Goal: Transaction & Acquisition: Subscribe to service/newsletter

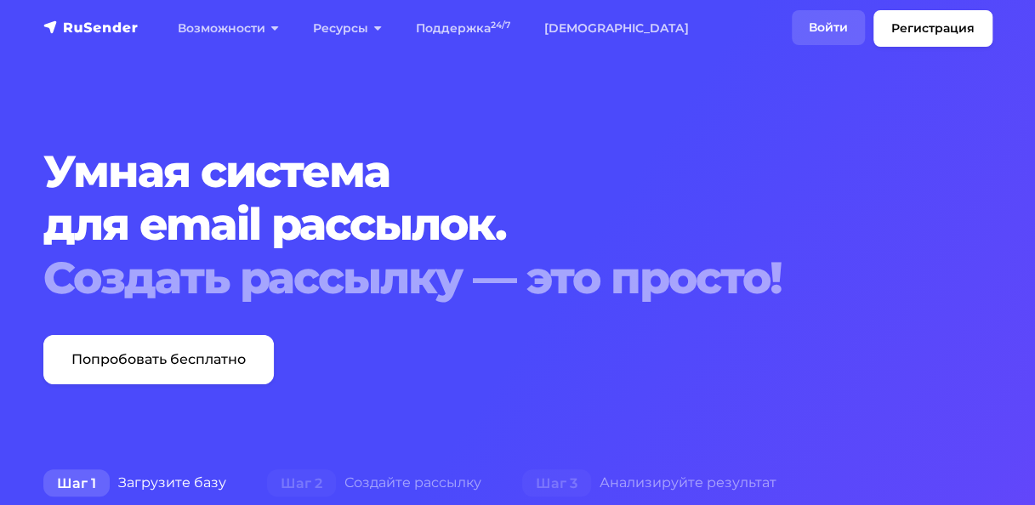
click at [821, 31] on link "Войти" at bounding box center [828, 27] width 73 height 35
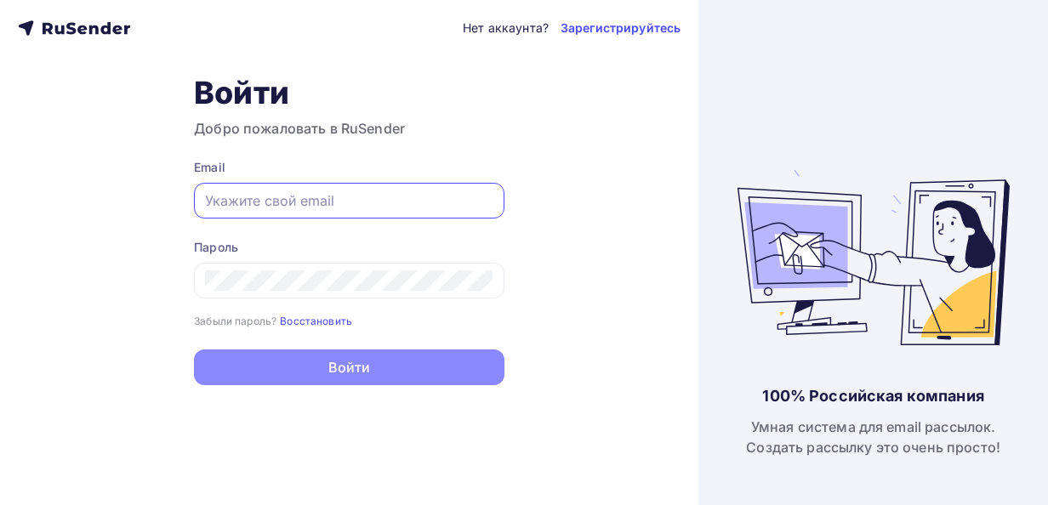
click at [395, 197] on input "text" at bounding box center [349, 200] width 288 height 20
type input "voskresenskaya_m@mail.ru"
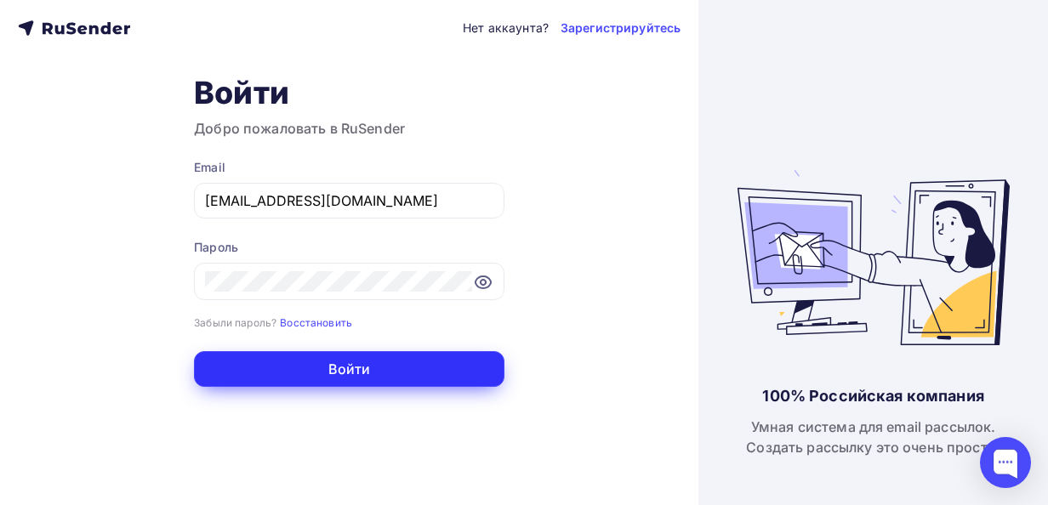
click at [340, 366] on button "Войти" at bounding box center [349, 369] width 310 height 36
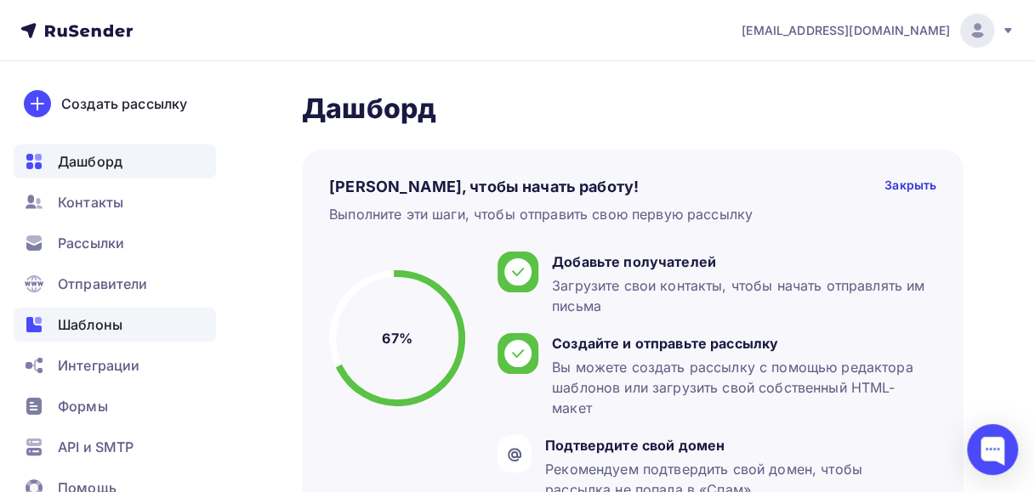
click at [136, 330] on div "Шаблоны" at bounding box center [115, 325] width 202 height 34
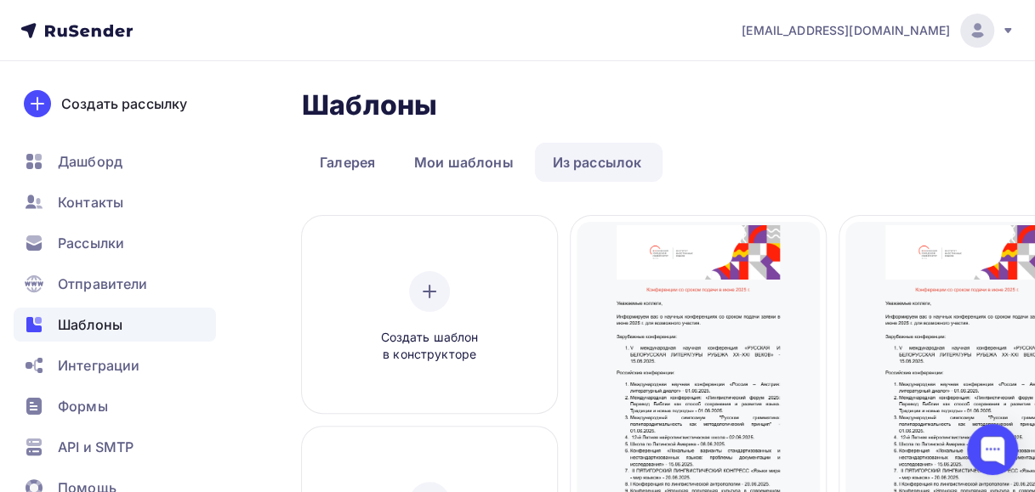
click at [617, 170] on link "Из рассылок" at bounding box center [597, 162] width 125 height 39
click at [499, 163] on link "Мои шаблоны" at bounding box center [463, 162] width 135 height 39
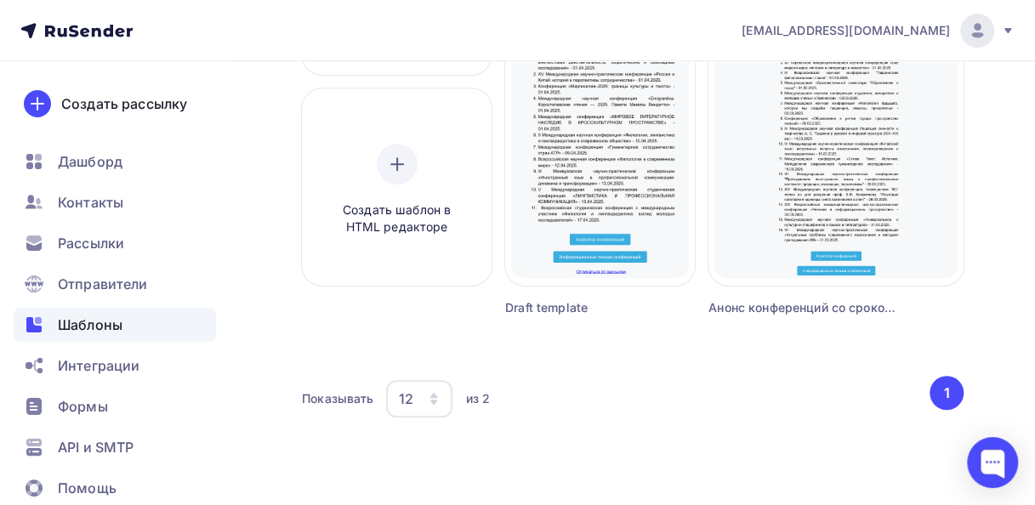
scroll to position [341, 0]
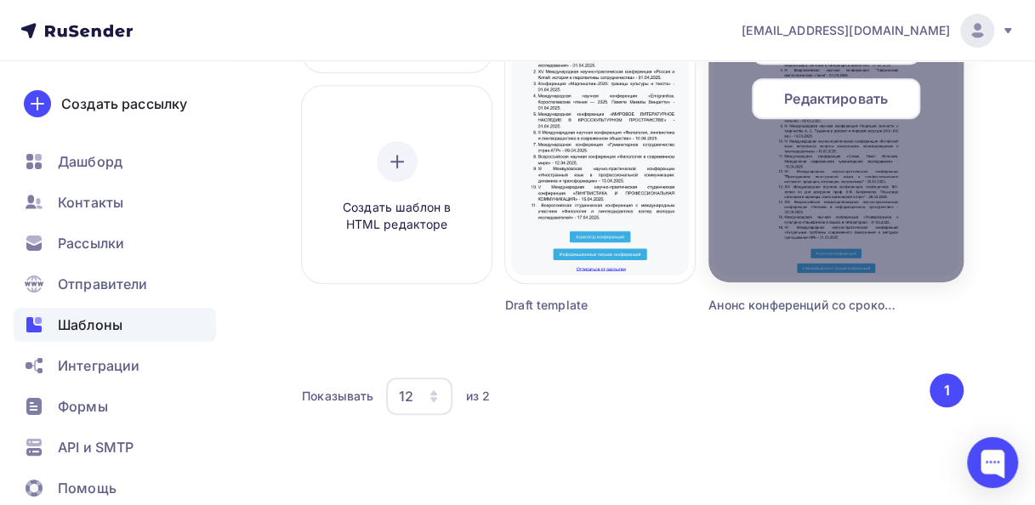
click at [810, 281] on div at bounding box center [835, 78] width 255 height 408
click at [825, 95] on span "Редактировать" at bounding box center [836, 98] width 104 height 20
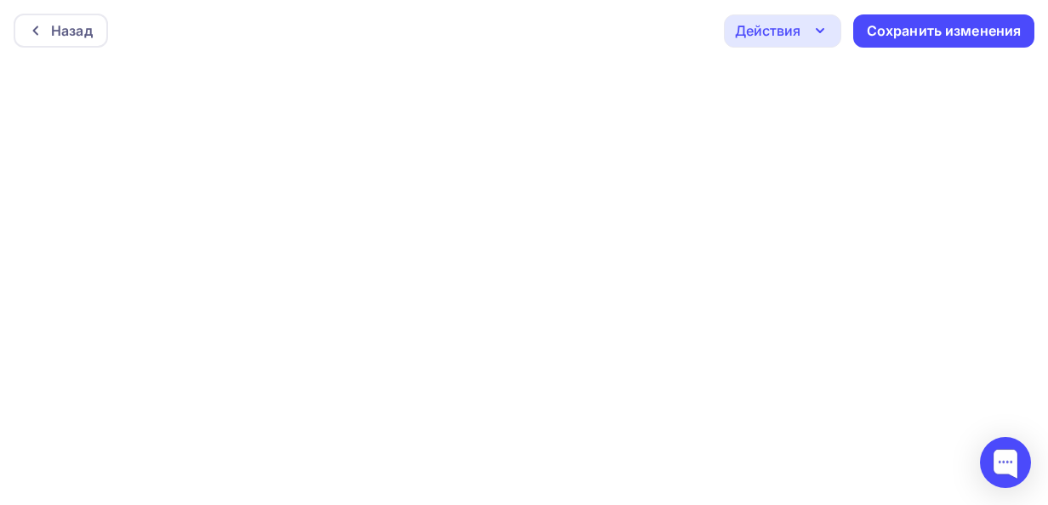
click at [753, 138] on div at bounding box center [524, 283] width 1048 height 444
click at [827, 37] on icon "button" at bounding box center [820, 30] width 20 height 20
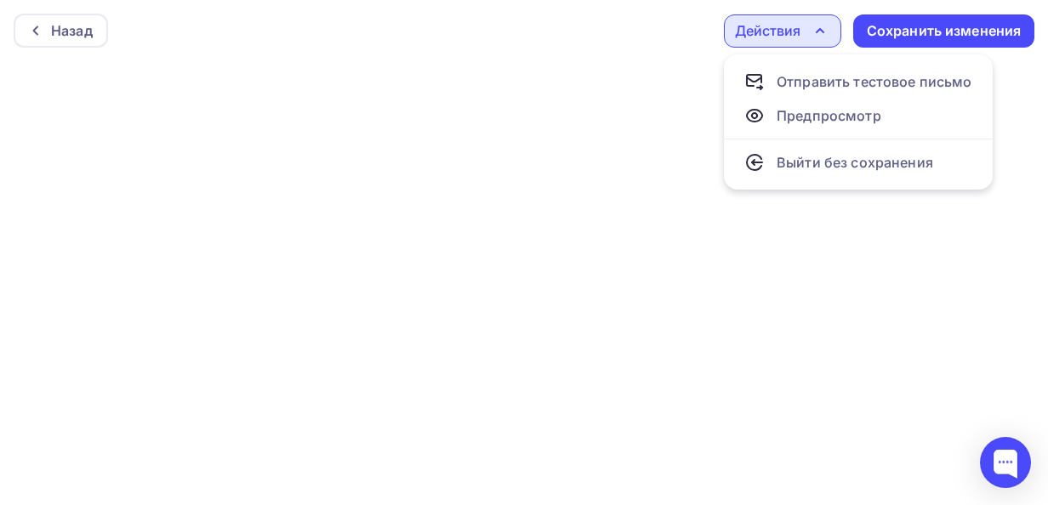
click at [599, 194] on div at bounding box center [524, 283] width 1048 height 444
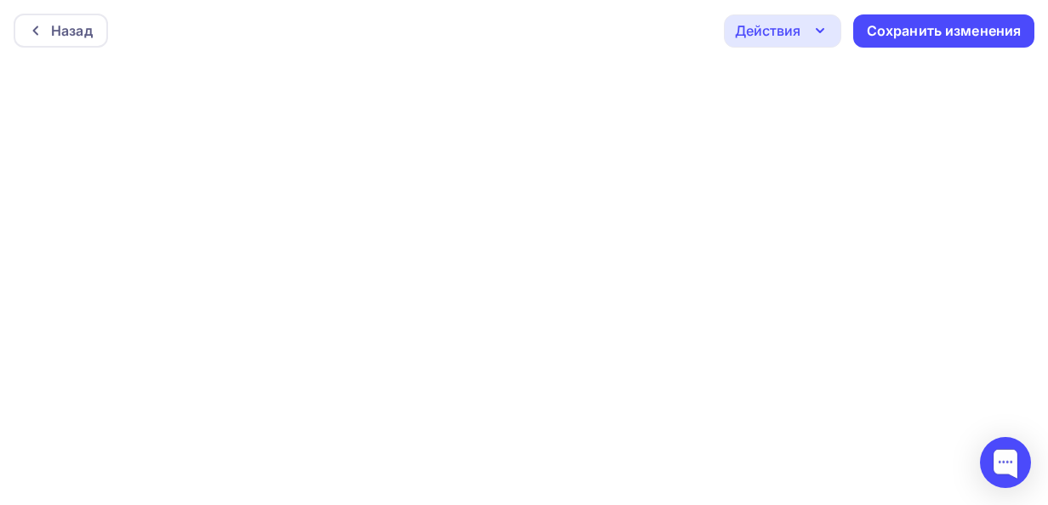
click at [781, 34] on div "Действия" at bounding box center [767, 30] width 65 height 20
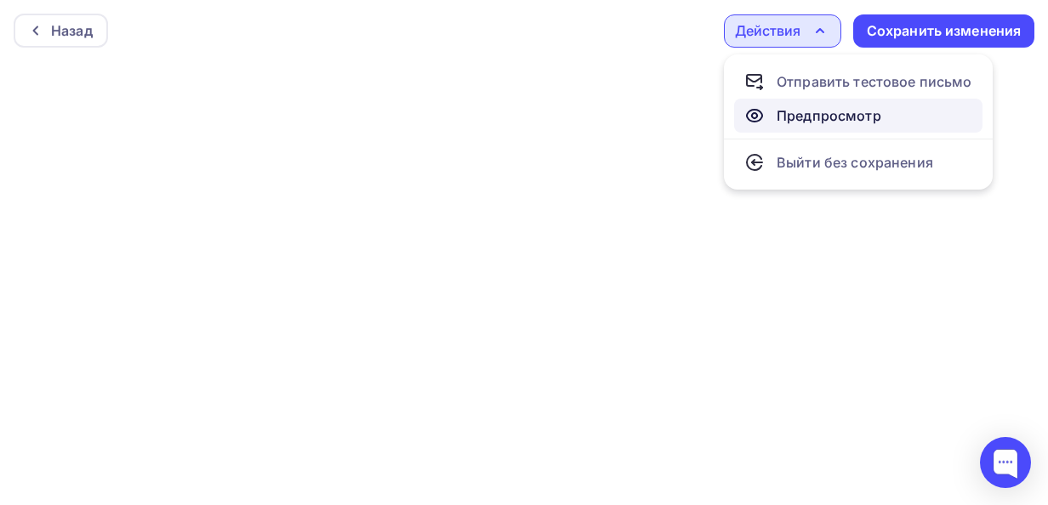
click at [789, 105] on div "Предпросмотр" at bounding box center [828, 115] width 105 height 20
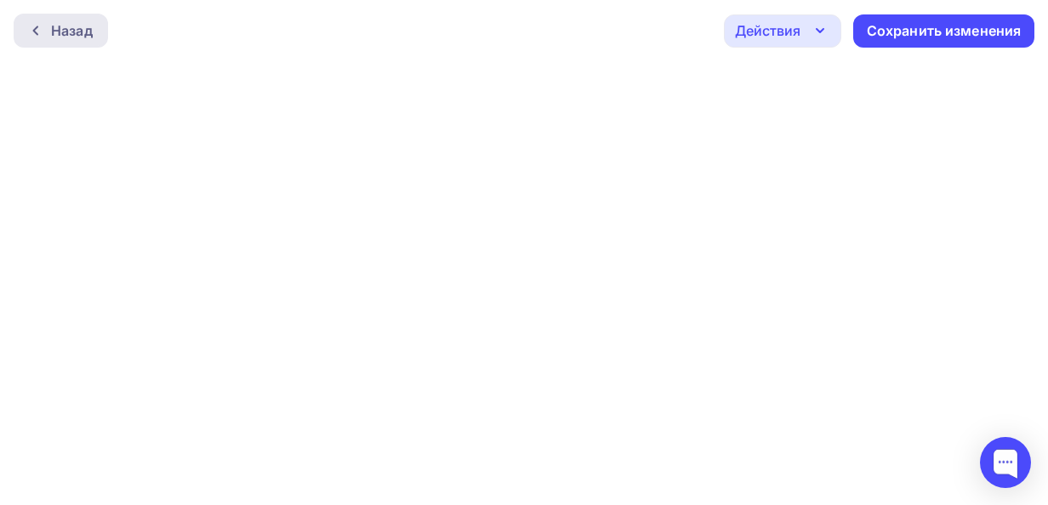
click at [71, 37] on div "Назад" at bounding box center [72, 30] width 42 height 20
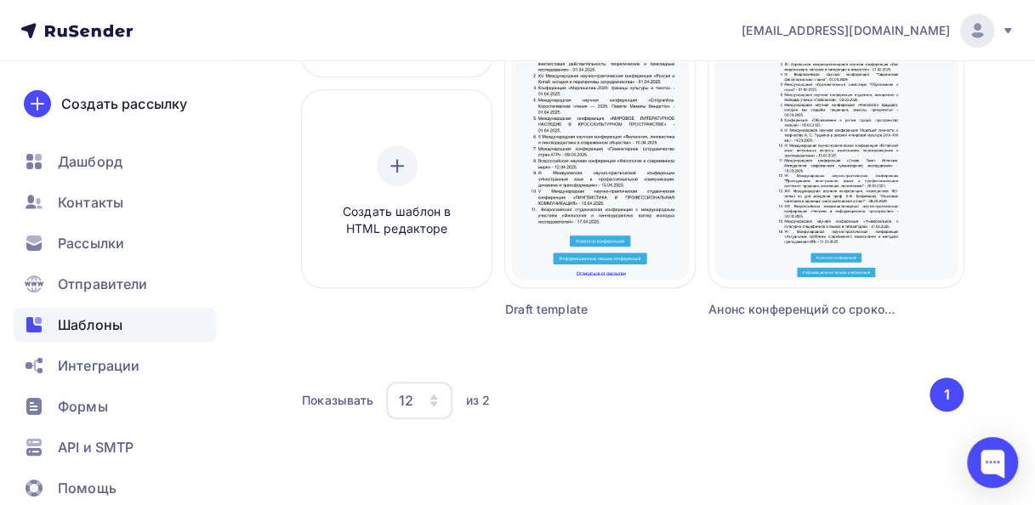
scroll to position [341, 0]
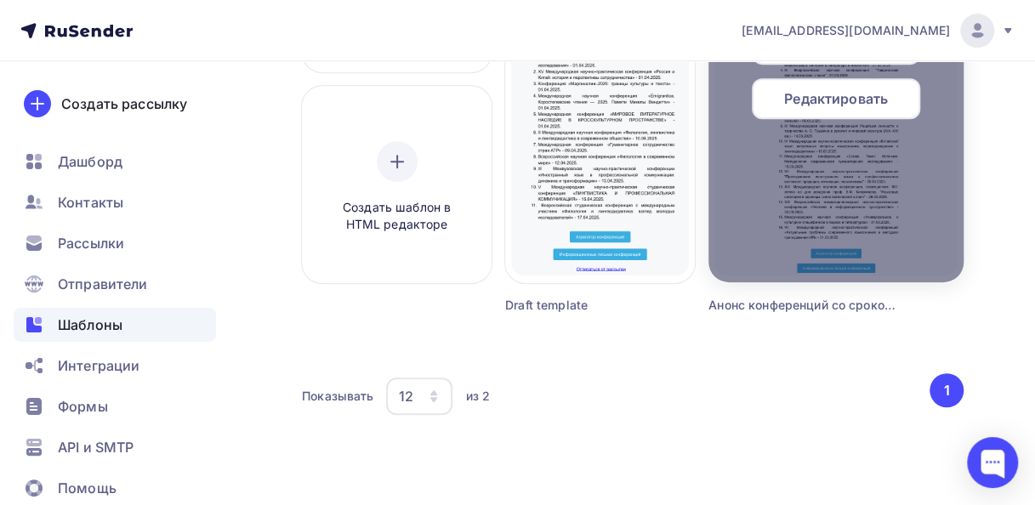
click at [786, 103] on span "Редактировать" at bounding box center [836, 98] width 104 height 20
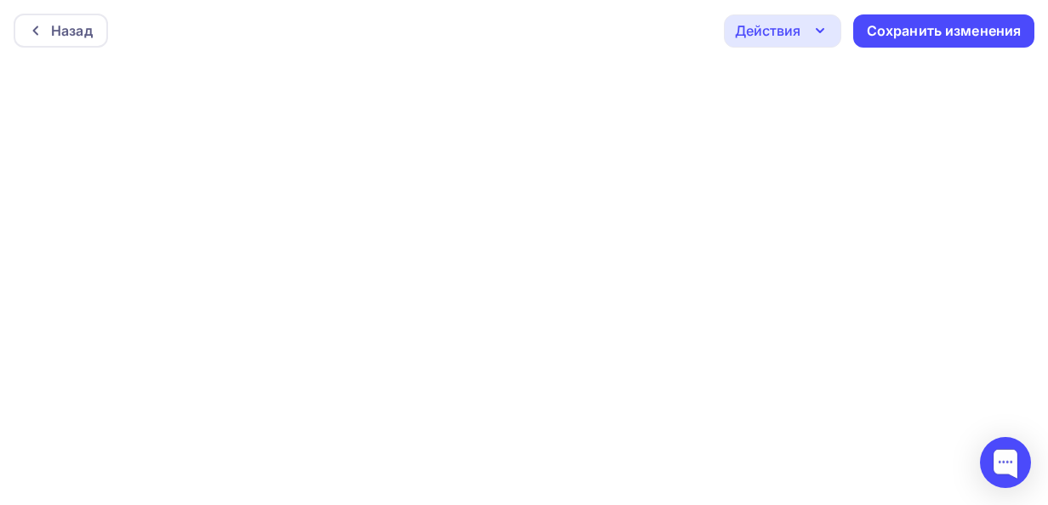
click at [777, 38] on div "Действия" at bounding box center [767, 30] width 65 height 20
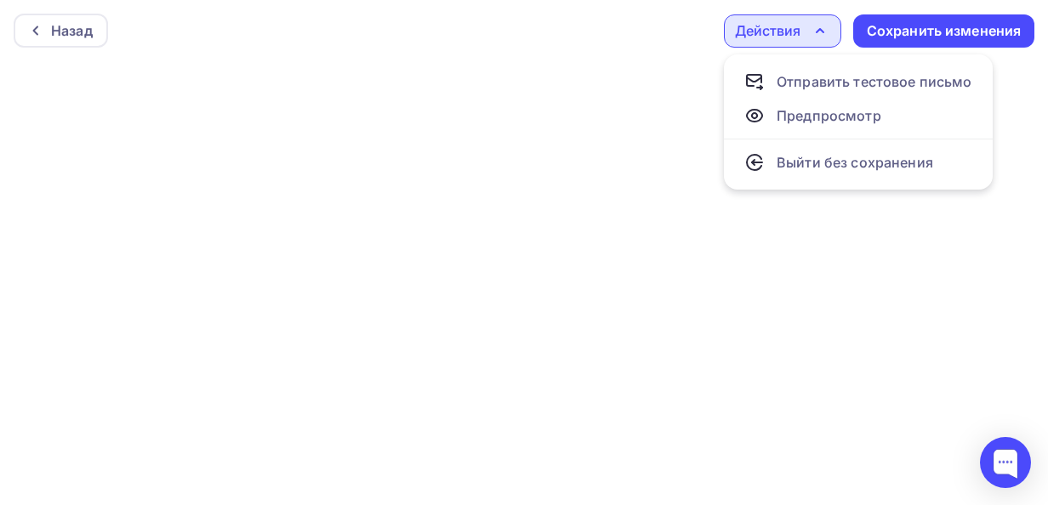
click at [611, 101] on div at bounding box center [524, 283] width 1048 height 444
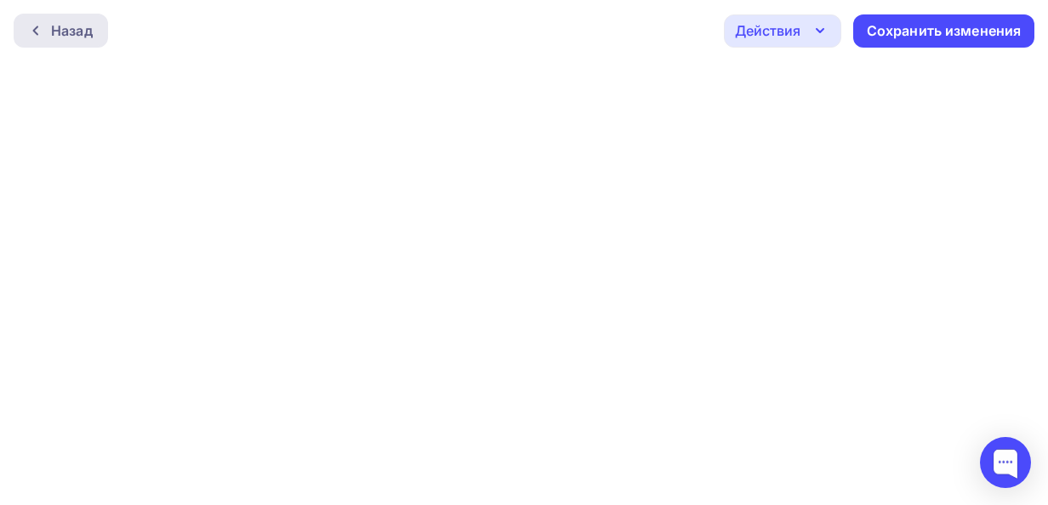
click at [77, 20] on div "Назад" at bounding box center [72, 30] width 42 height 20
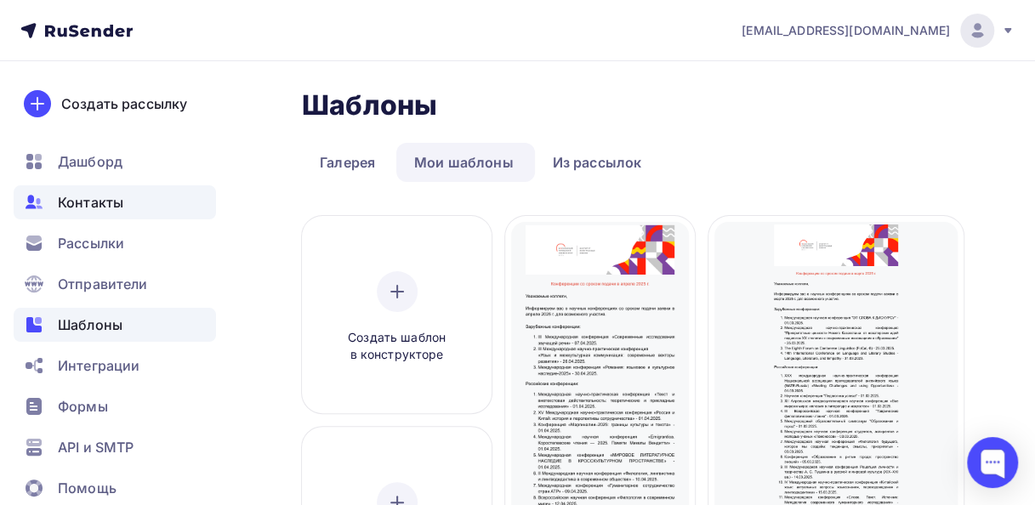
click at [87, 206] on span "Контакты" at bounding box center [90, 202] width 65 height 20
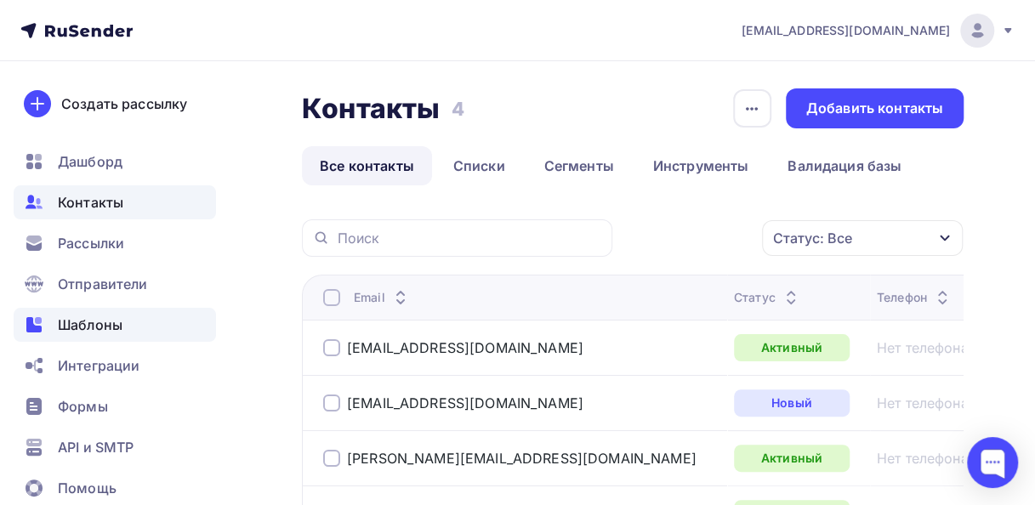
click at [90, 315] on span "Шаблоны" at bounding box center [90, 325] width 65 height 20
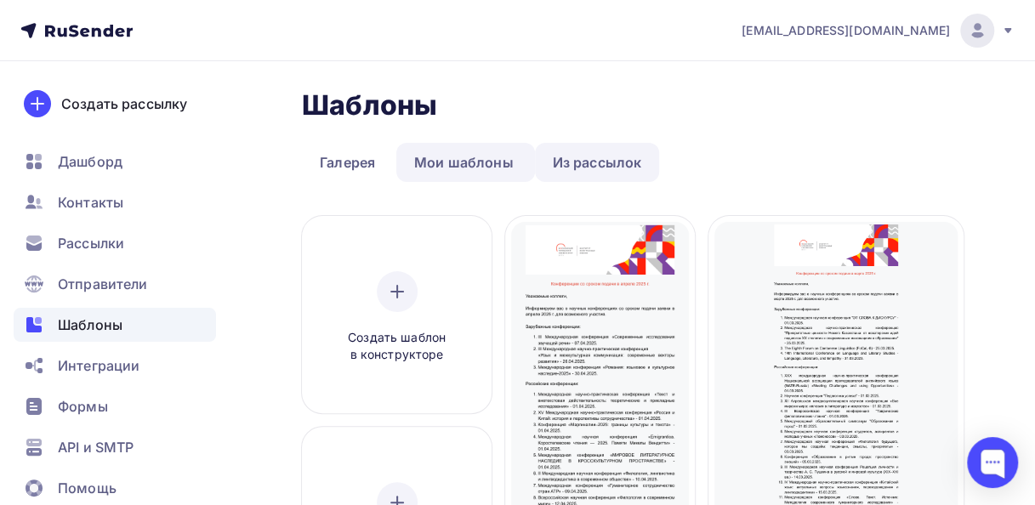
click at [539, 162] on link "Из рассылок" at bounding box center [597, 162] width 125 height 39
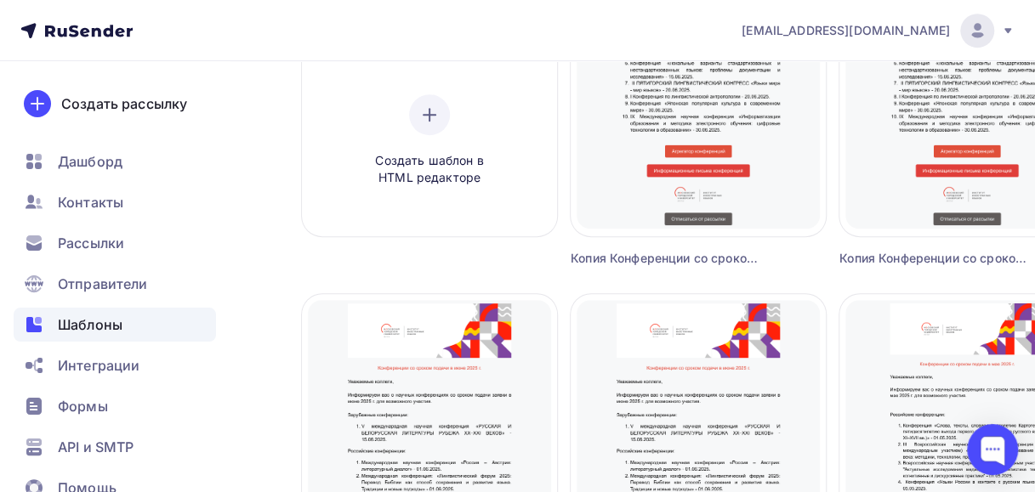
scroll to position [310, 0]
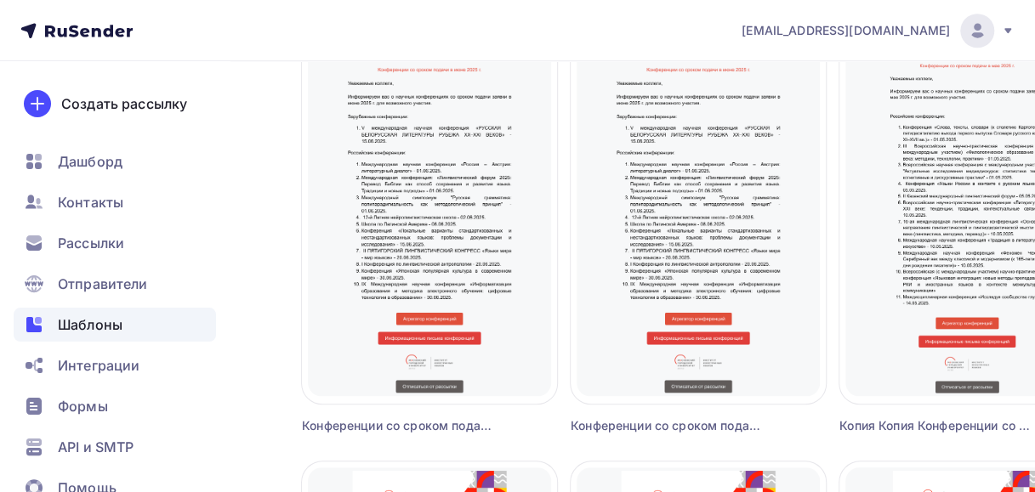
scroll to position [694, 0]
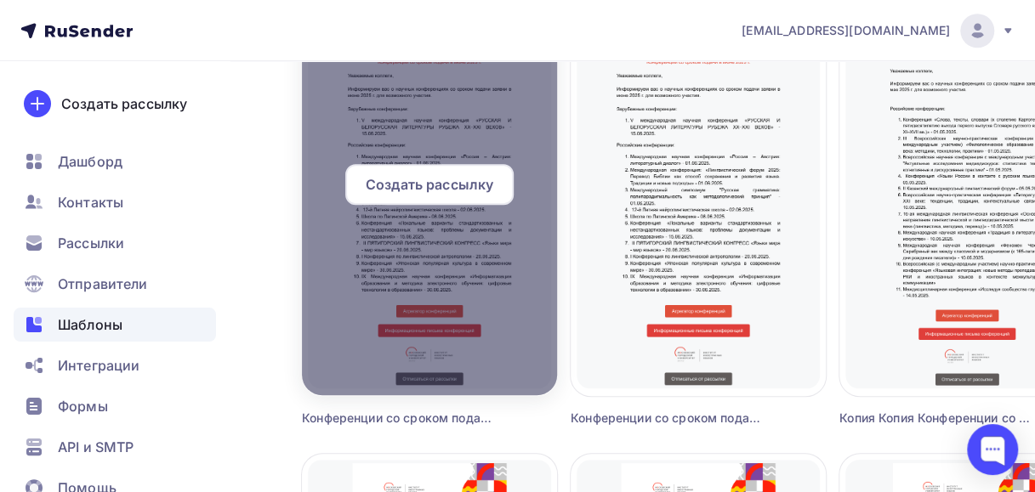
click at [462, 354] on div at bounding box center [429, 191] width 255 height 408
click at [438, 193] on span "Создать рассылку" at bounding box center [430, 184] width 128 height 20
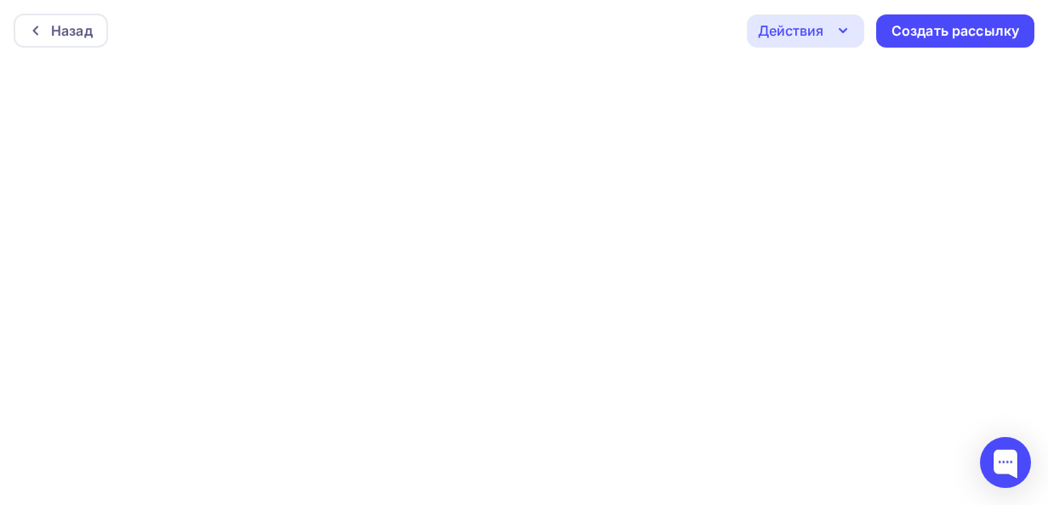
click at [807, 35] on div "Действия" at bounding box center [790, 30] width 65 height 20
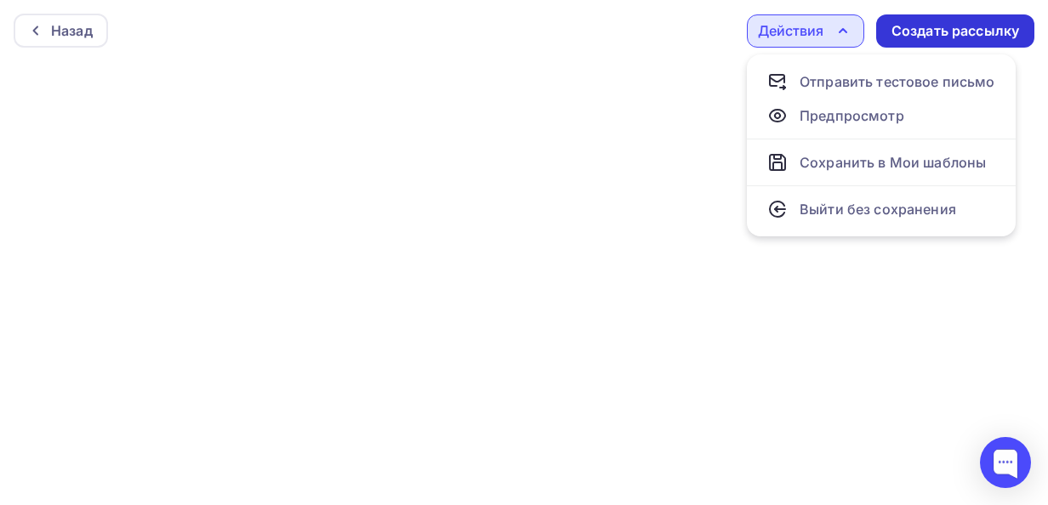
click at [907, 41] on div "Создать рассылку" at bounding box center [955, 30] width 158 height 33
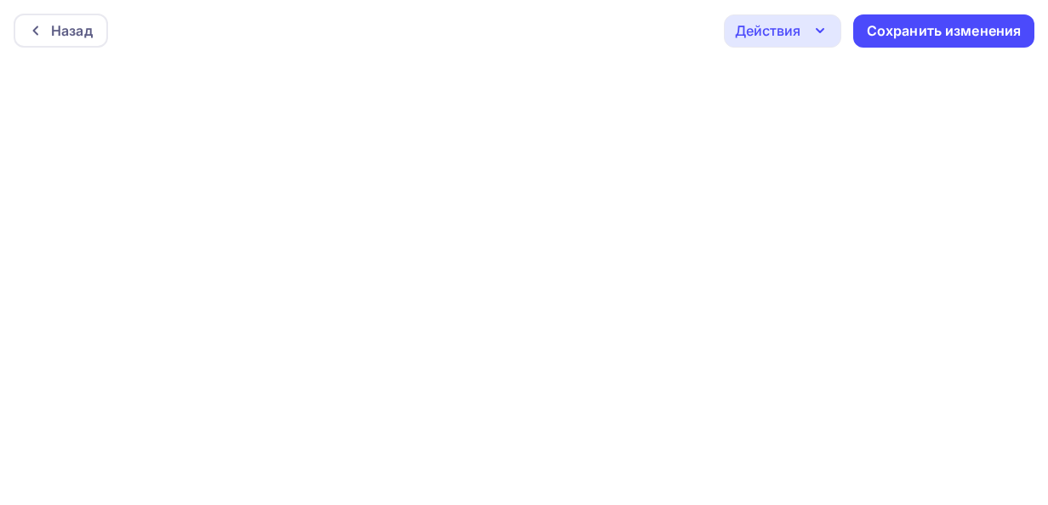
click at [821, 34] on icon "button" at bounding box center [820, 30] width 20 height 20
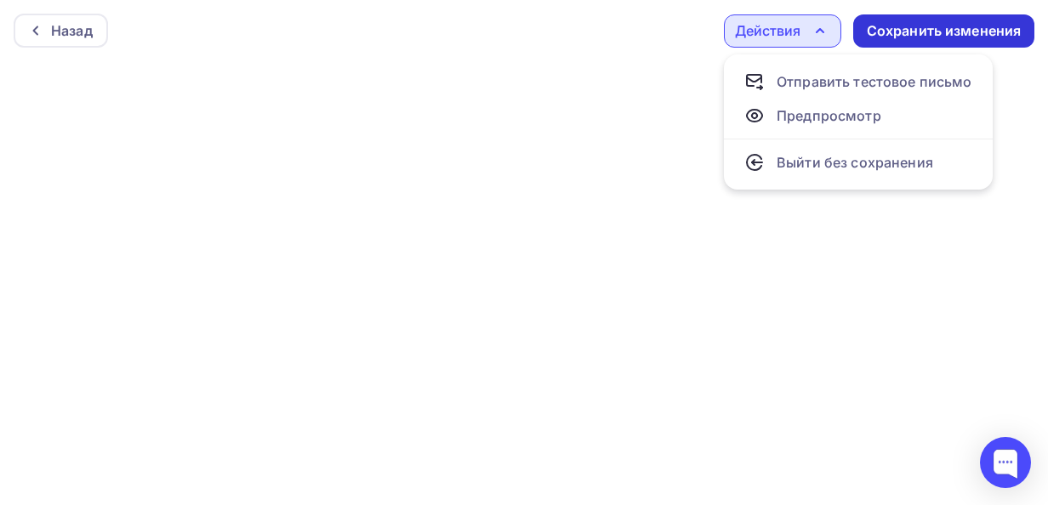
click at [891, 31] on div "Сохранить изменения" at bounding box center [943, 31] width 155 height 20
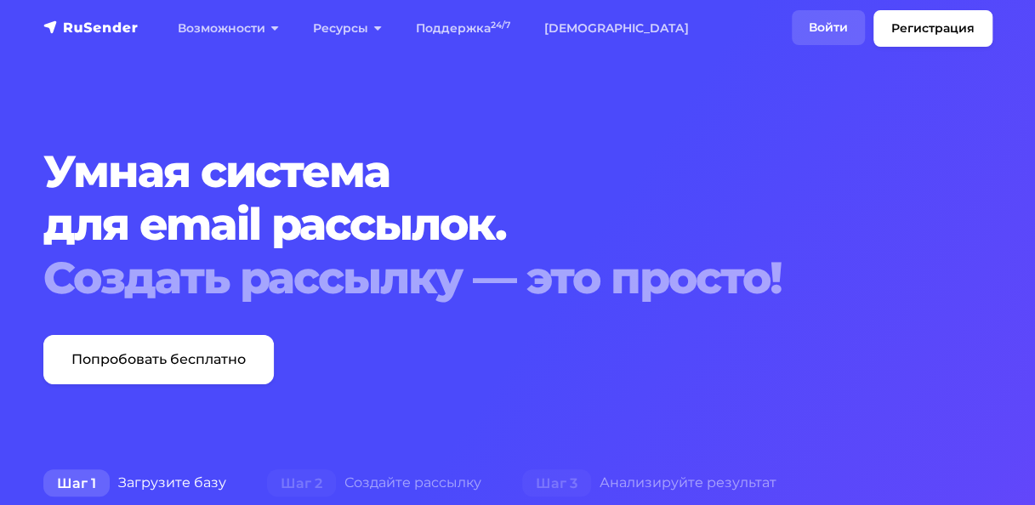
click at [827, 16] on link "Войти" at bounding box center [828, 27] width 73 height 35
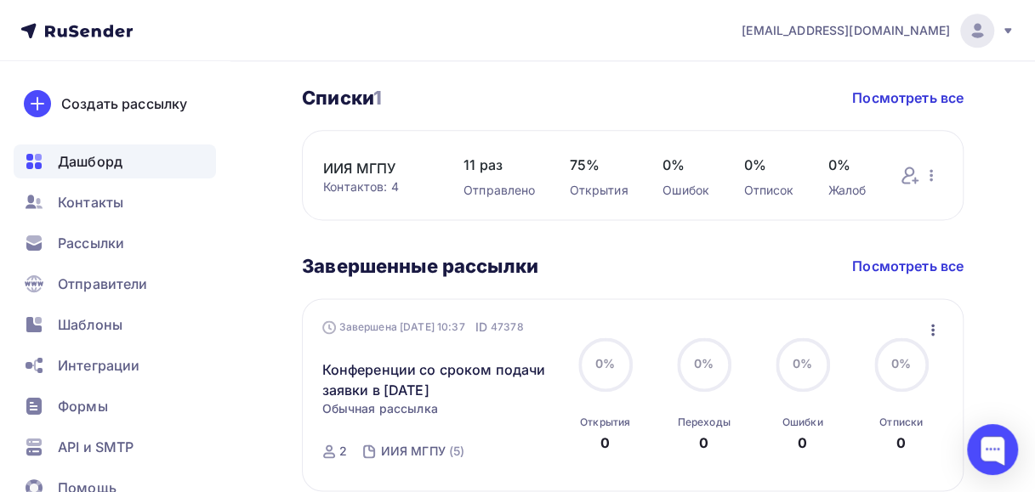
scroll to position [1033, 0]
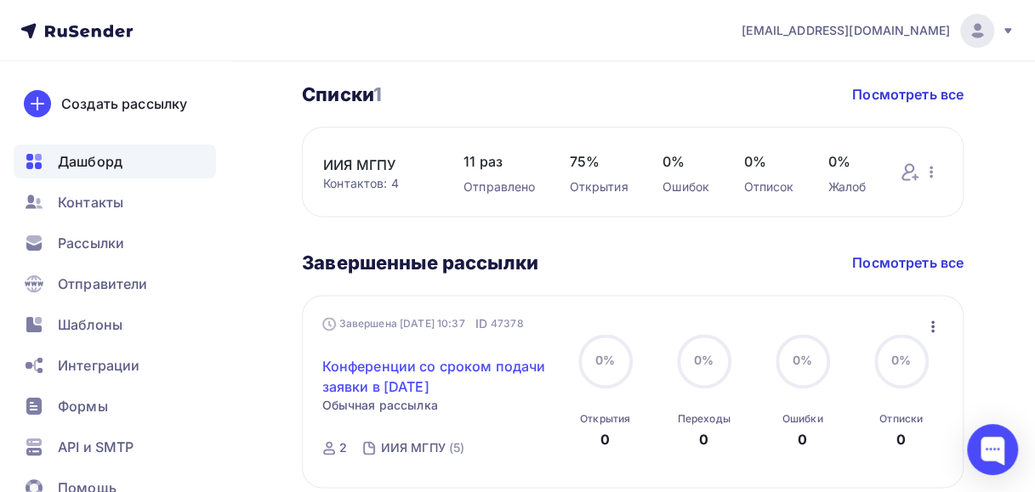
click at [471, 387] on link "Конференции со сроком подачи заявки в июне 2025 г." at bounding box center [439, 376] width 234 height 41
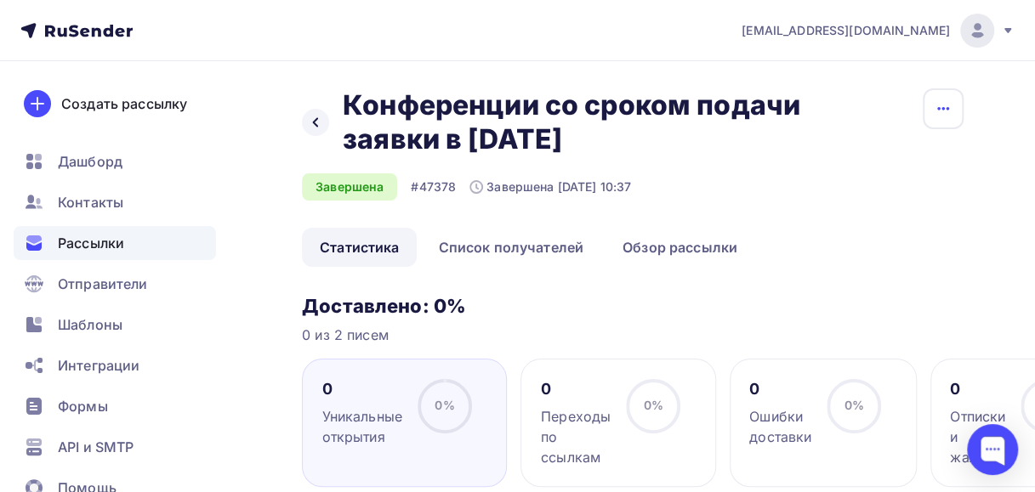
click at [951, 109] on icon "button" at bounding box center [943, 109] width 20 height 20
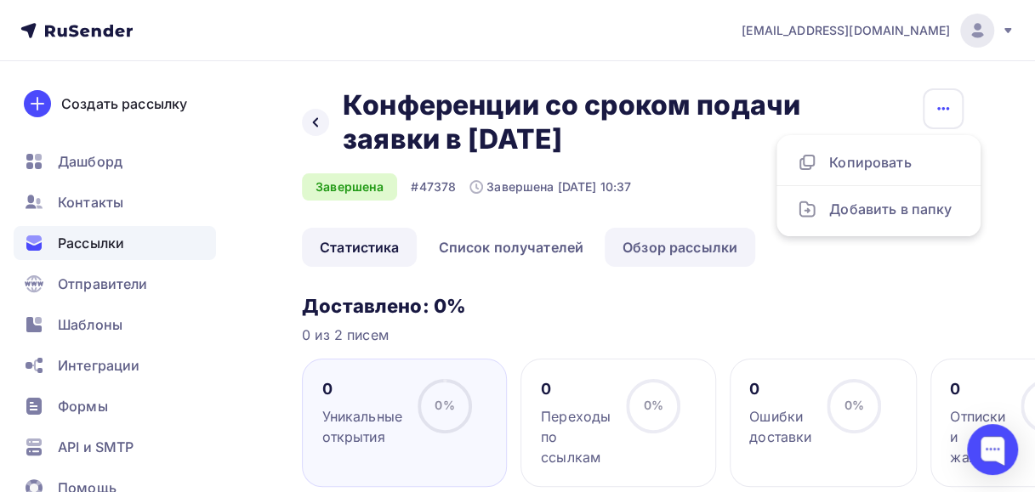
click at [665, 242] on link "Обзор рассылки" at bounding box center [680, 247] width 151 height 39
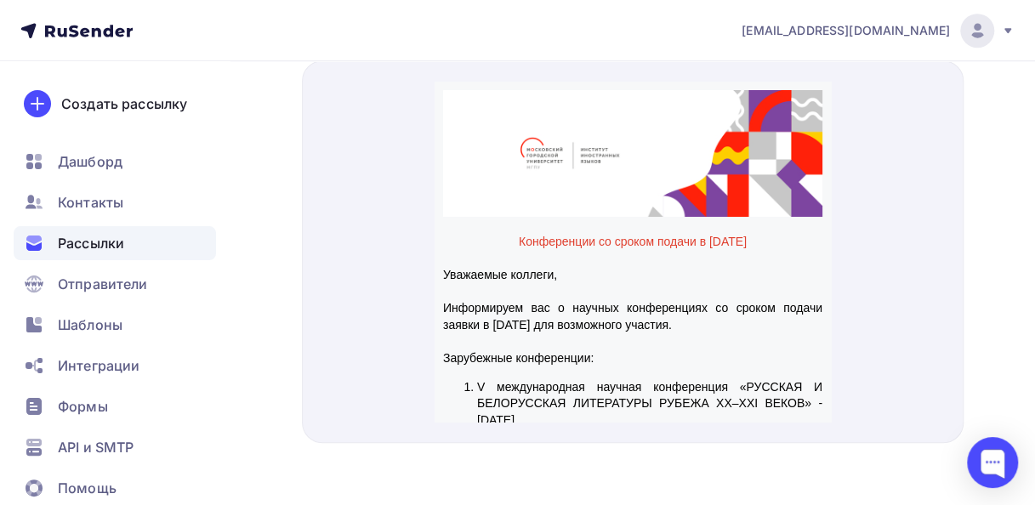
scroll to position [635, 0]
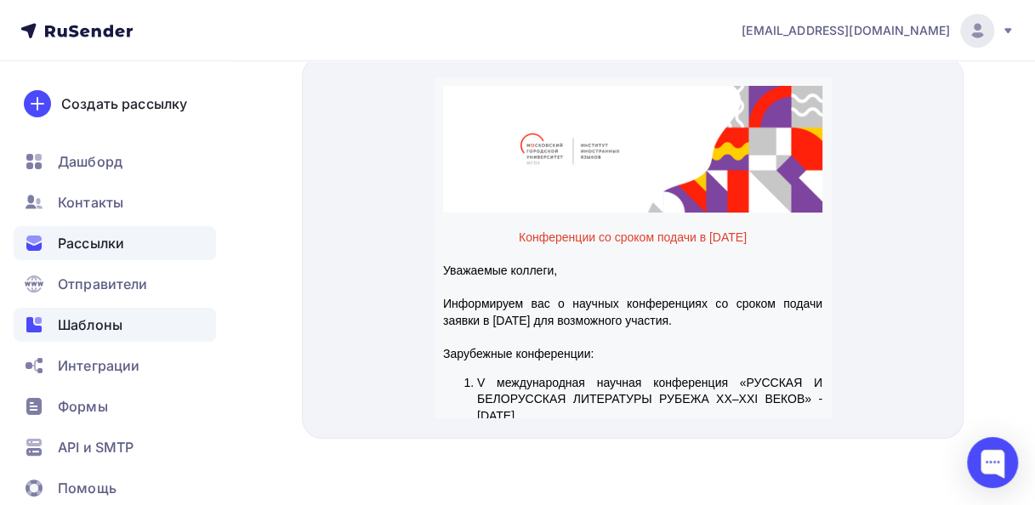
click at [103, 325] on span "Шаблоны" at bounding box center [90, 325] width 65 height 20
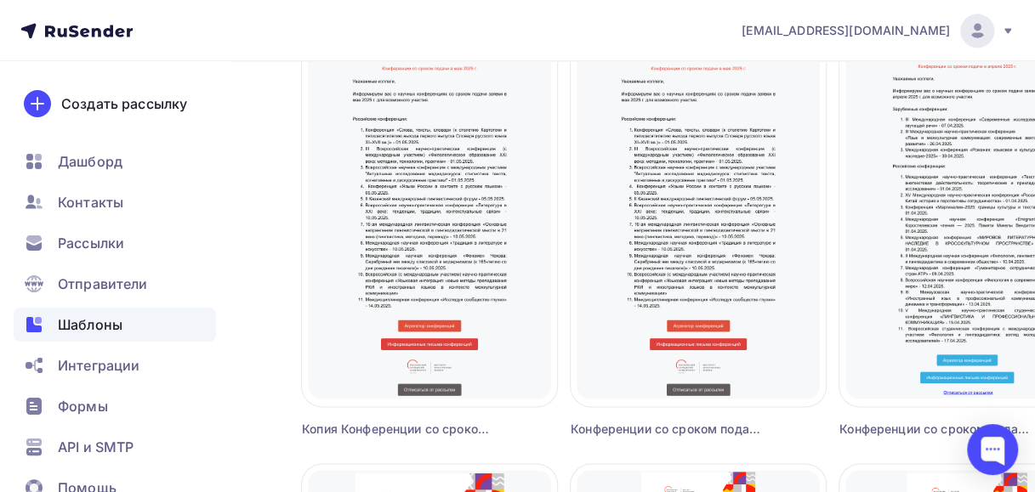
scroll to position [1153, 0]
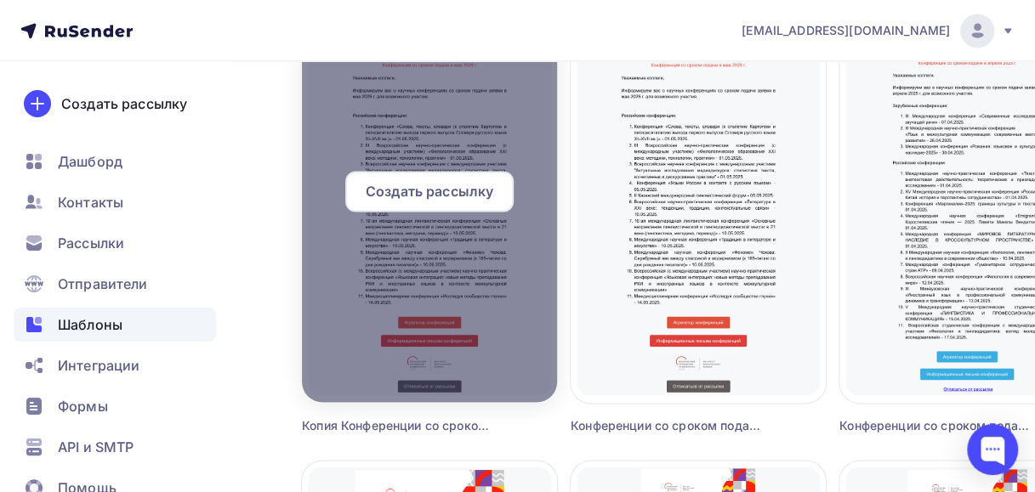
click at [400, 376] on div at bounding box center [429, 198] width 255 height 408
click at [420, 196] on span "Создать рассылку" at bounding box center [430, 191] width 128 height 20
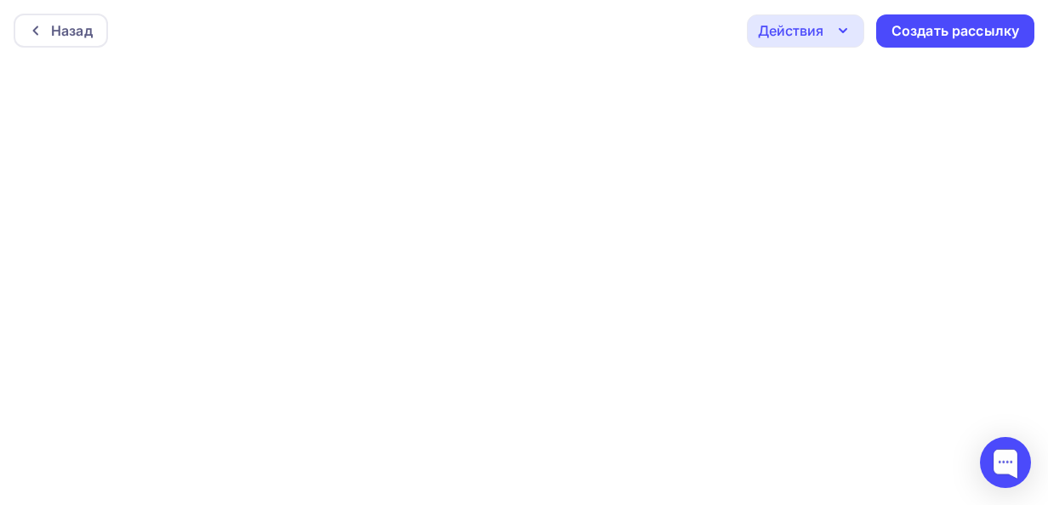
click at [420, 196] on div at bounding box center [524, 283] width 1048 height 444
drag, startPoint x: 420, startPoint y: 196, endPoint x: 452, endPoint y: 358, distance: 165.6
click at [452, 358] on div at bounding box center [524, 283] width 1048 height 444
click at [74, 43] on div "Назад" at bounding box center [61, 31] width 94 height 34
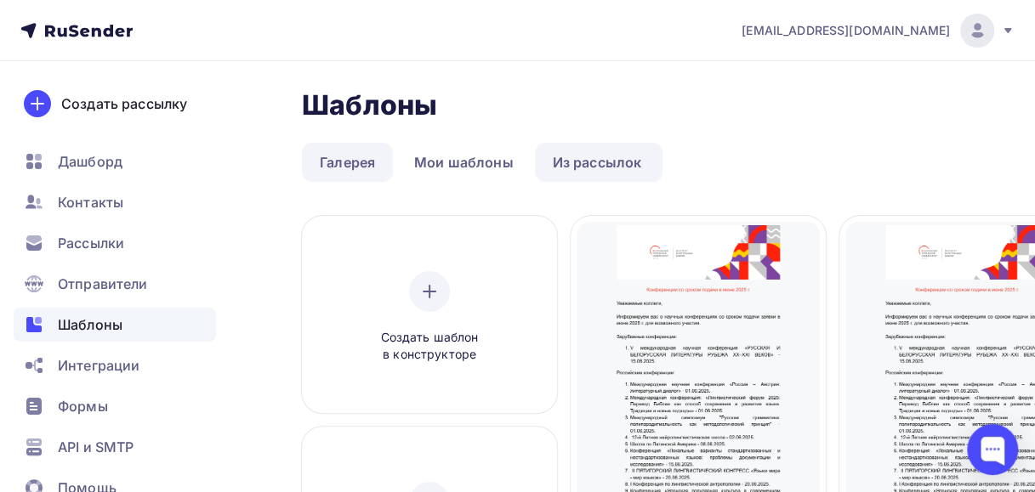
click at [354, 167] on link "Галерея" at bounding box center [347, 162] width 91 height 39
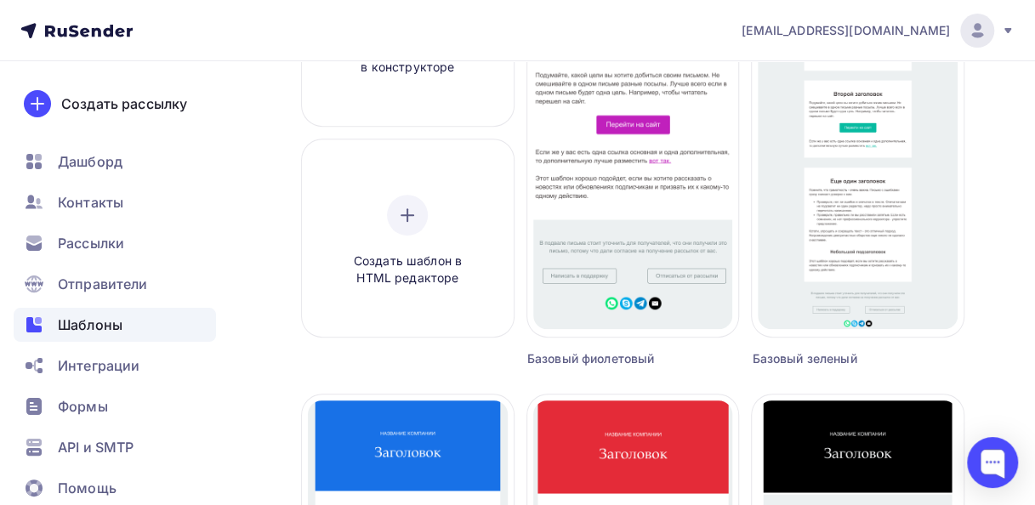
scroll to position [303, 0]
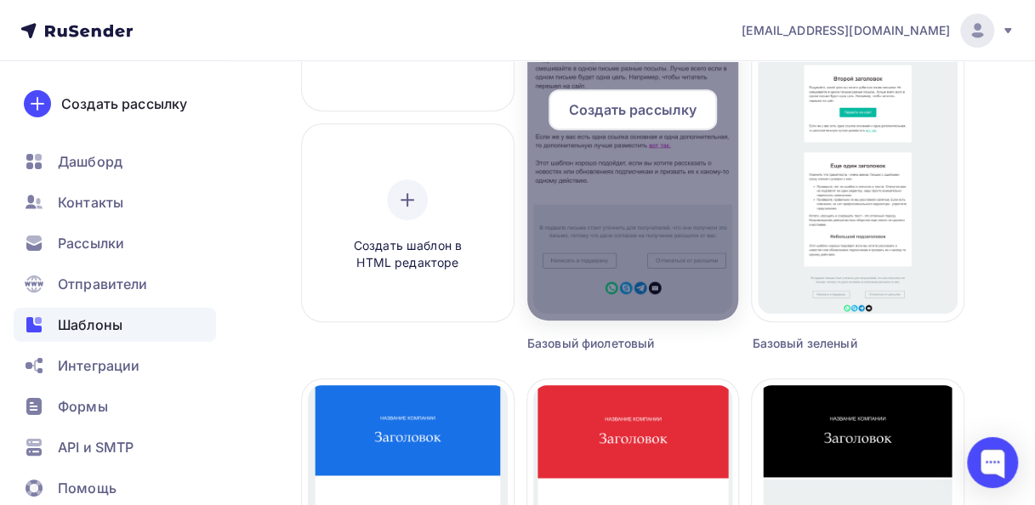
click at [674, 276] on div at bounding box center [633, 116] width 212 height 408
click at [628, 111] on span "Создать рассылку" at bounding box center [633, 109] width 128 height 20
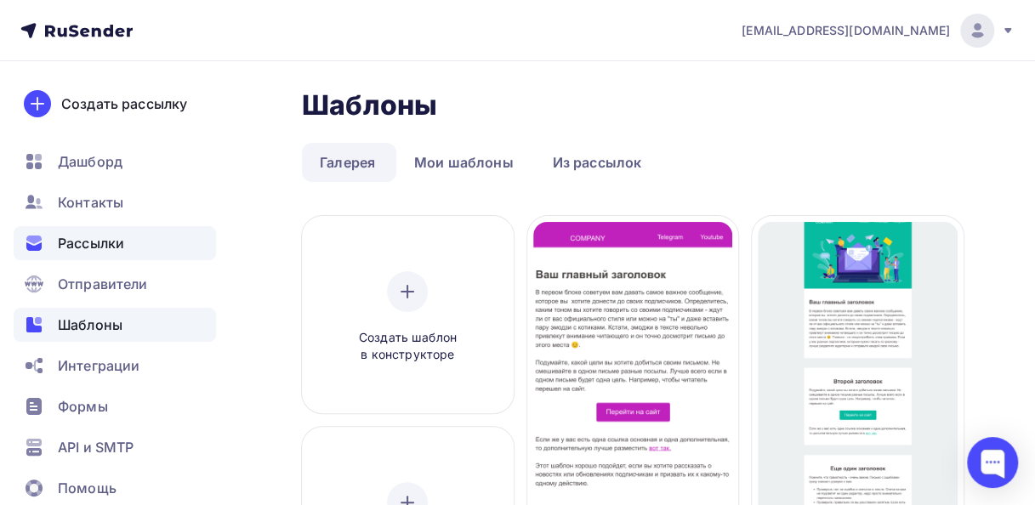
click at [56, 244] on div "Рассылки" at bounding box center [115, 243] width 202 height 34
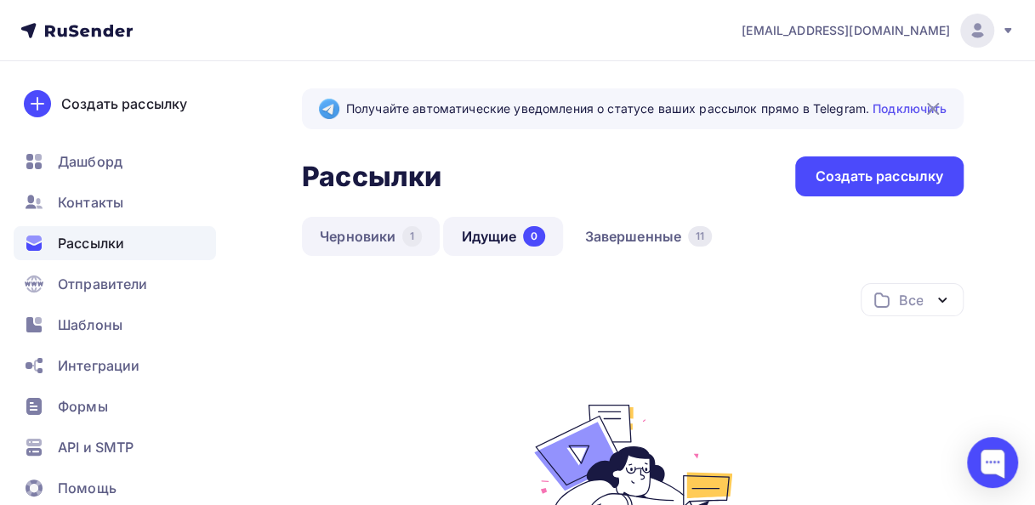
click at [385, 243] on link "Черновики 1" at bounding box center [371, 236] width 138 height 39
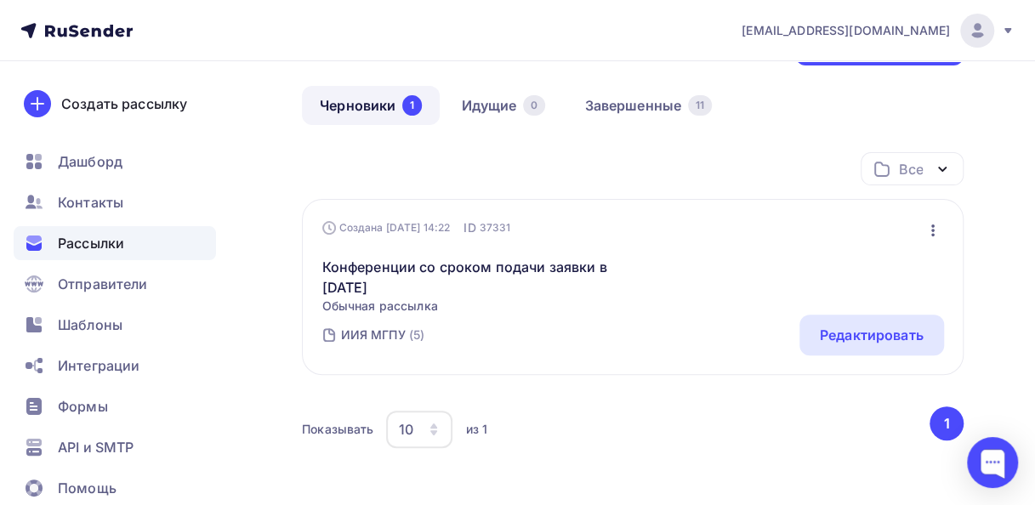
scroll to position [207, 0]
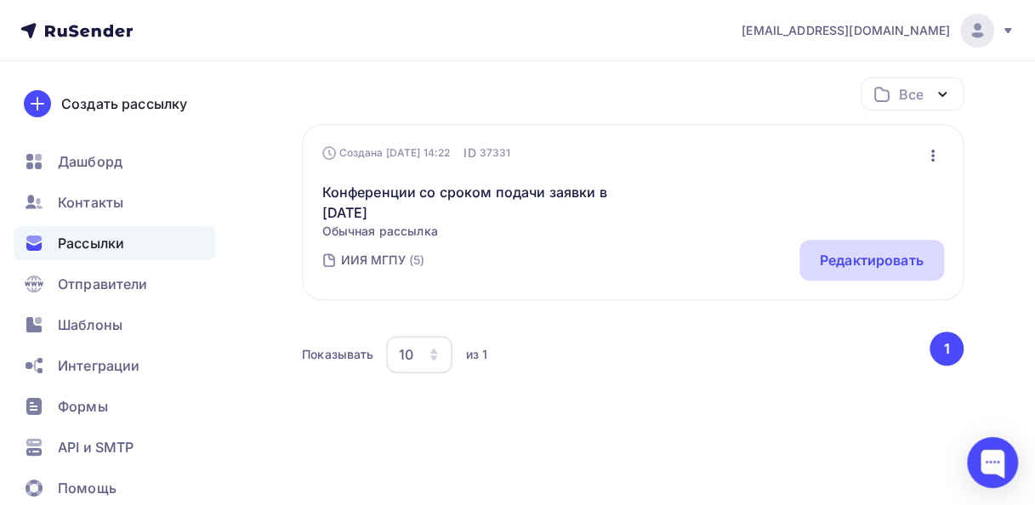
click at [849, 259] on div "Редактировать" at bounding box center [872, 260] width 104 height 20
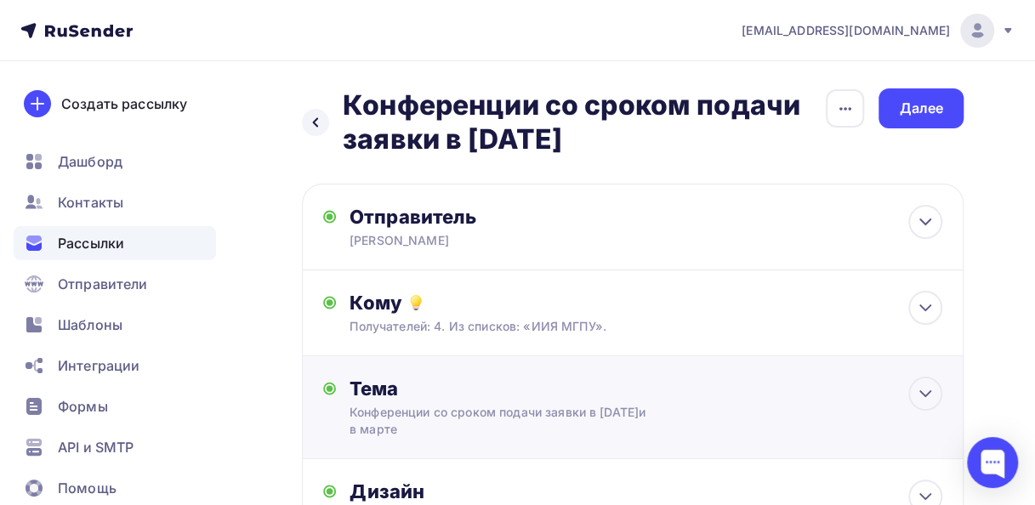
click at [668, 415] on div "Тема Конференции со сроком подачи заявки в марте 2025 г.и в марте Тема * Конфер…" at bounding box center [517, 407] width 336 height 61
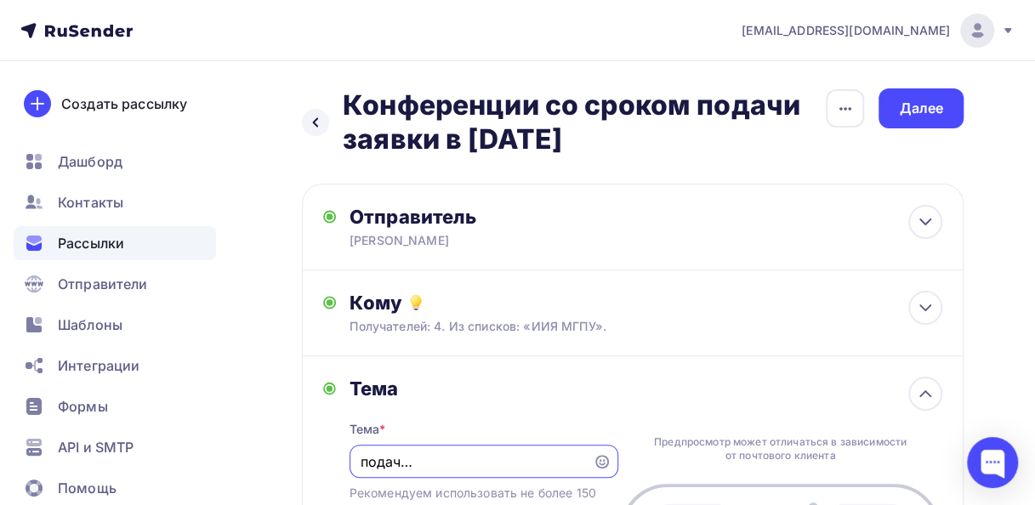
click at [575, 466] on input "Конференции со сроком подачи заявки в марте 2025 г.и в марте" at bounding box center [471, 462] width 224 height 20
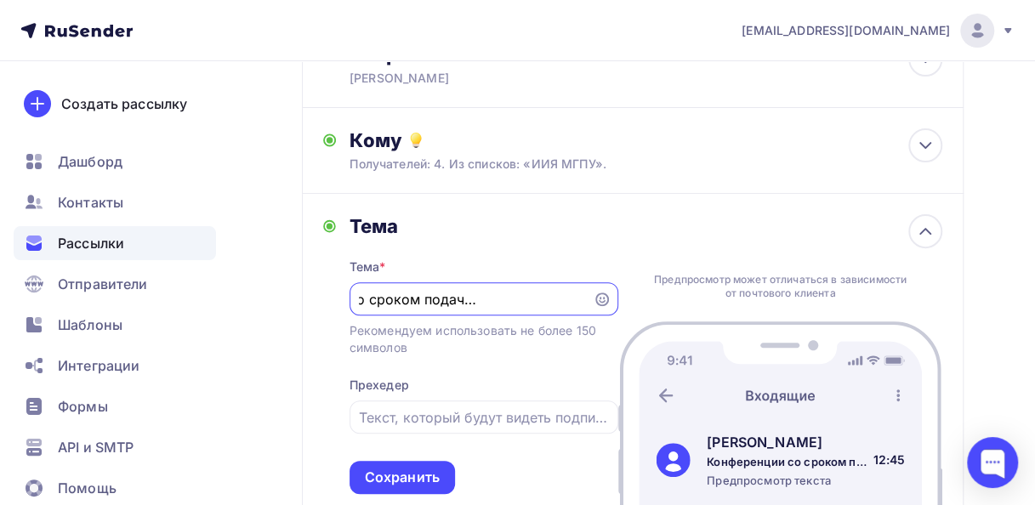
scroll to position [177, 0]
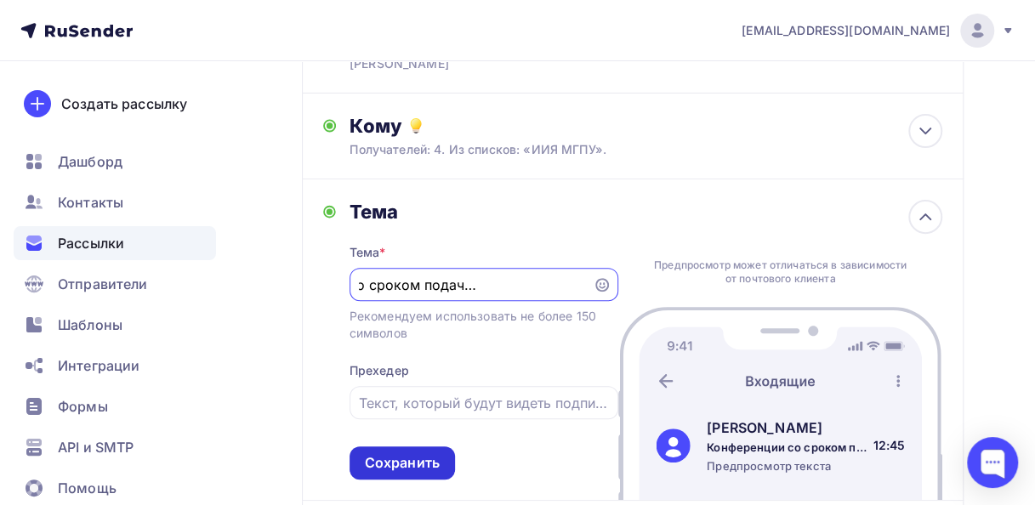
type input "Конференции со сроком подачи заявки в [DATE]"
click at [398, 467] on div "Сохранить" at bounding box center [402, 463] width 75 height 20
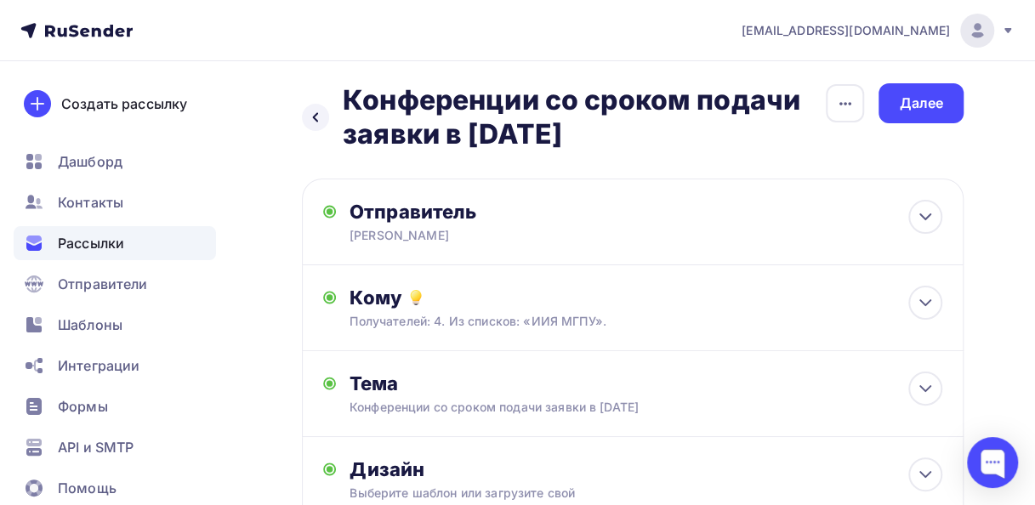
scroll to position [7, 0]
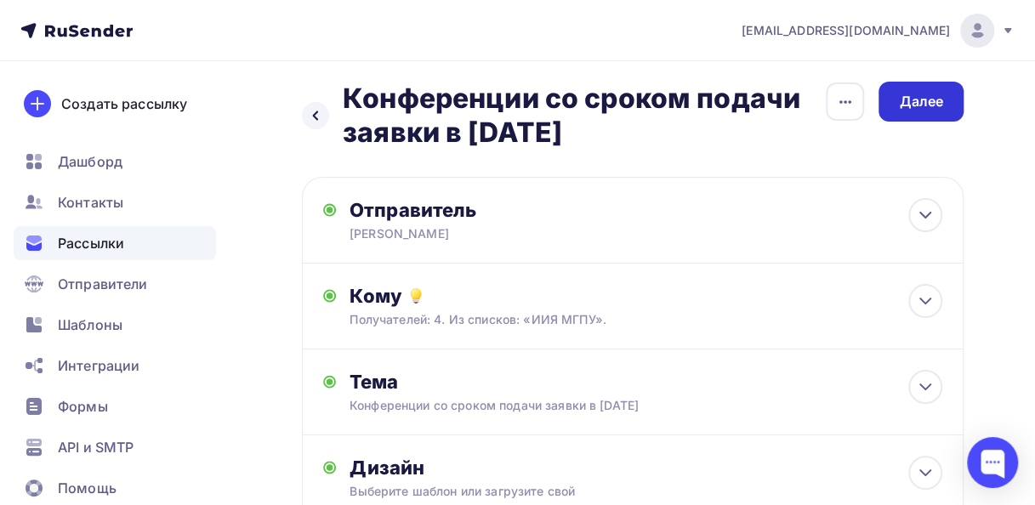
click at [924, 109] on div "Далее" at bounding box center [921, 102] width 44 height 20
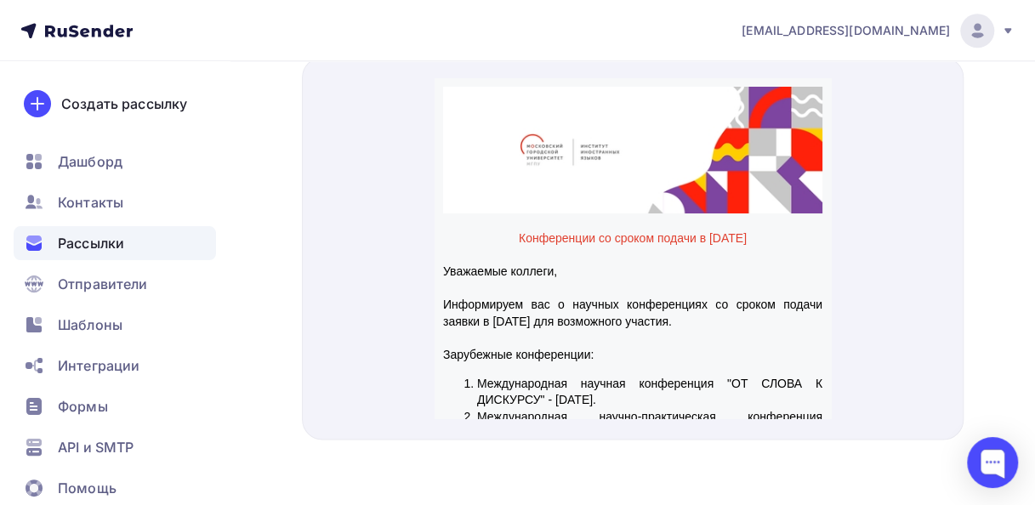
scroll to position [784, 0]
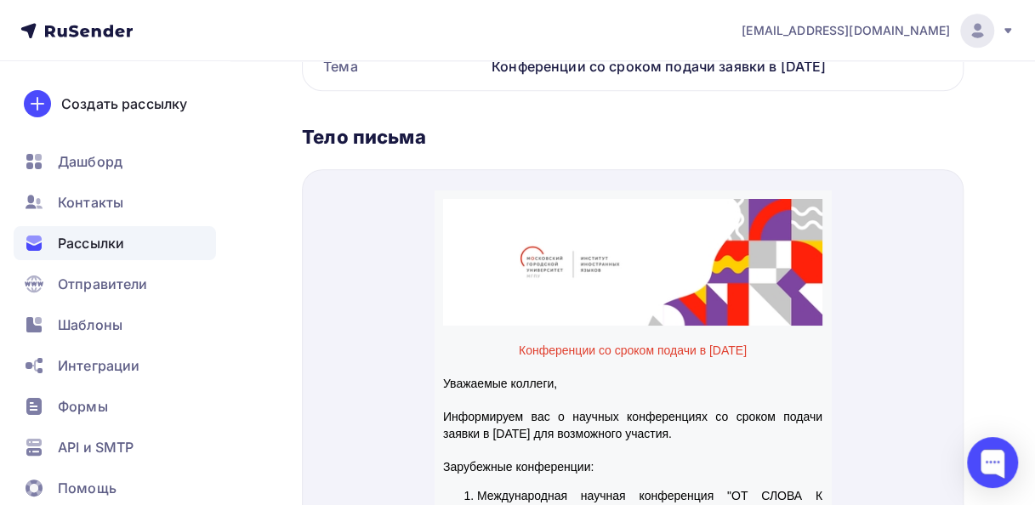
click at [753, 439] on p "Зарубежные конференции:" at bounding box center [632, 447] width 379 height 17
click at [694, 468] on li "Международная научная конференция "ОТ СЛОВА К ДИСКУРСУ" - 01.03.2025." at bounding box center [649, 484] width 345 height 33
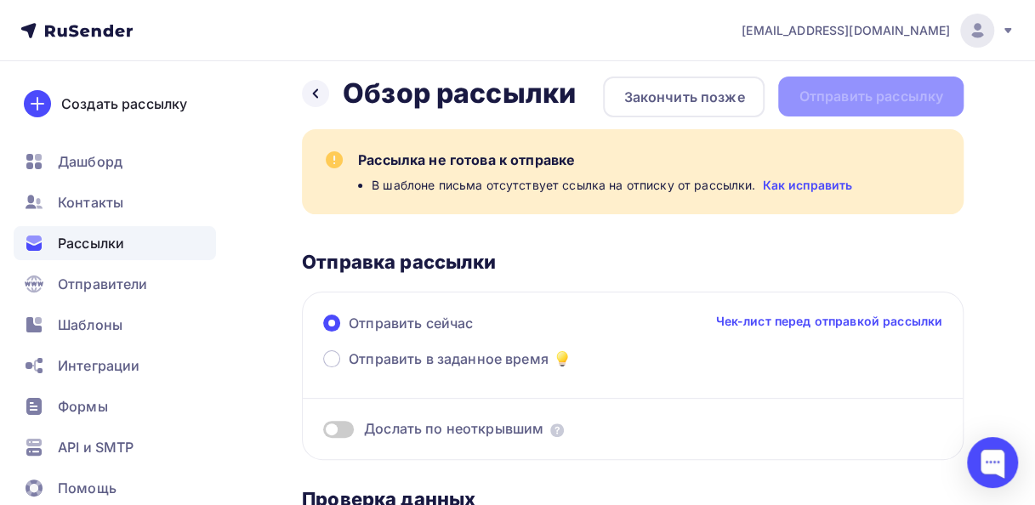
scroll to position [0, 0]
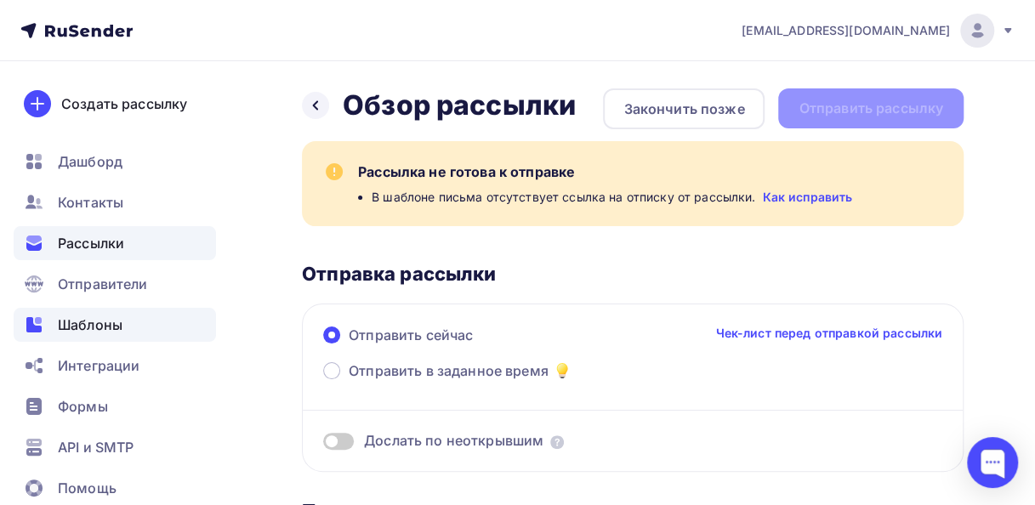
click at [71, 333] on span "Шаблоны" at bounding box center [90, 325] width 65 height 20
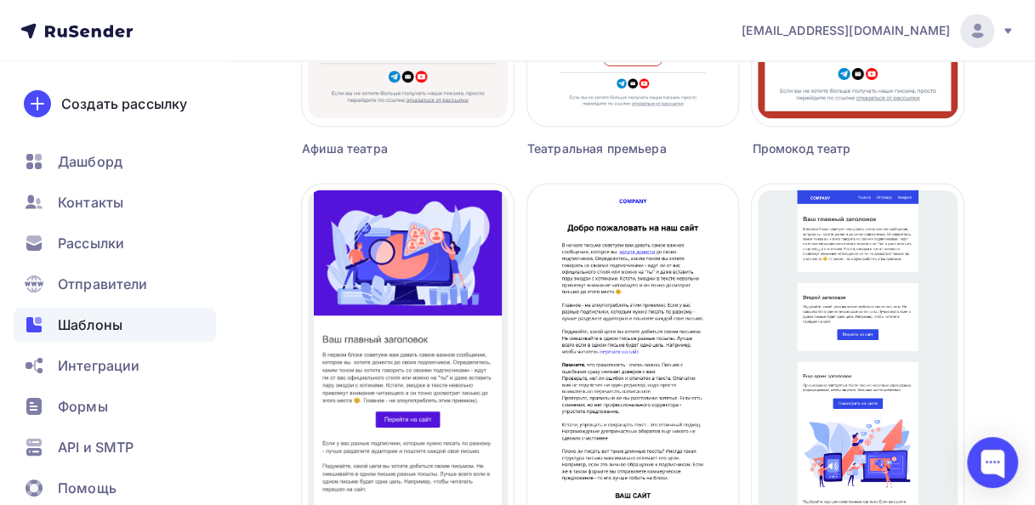
scroll to position [1739, 0]
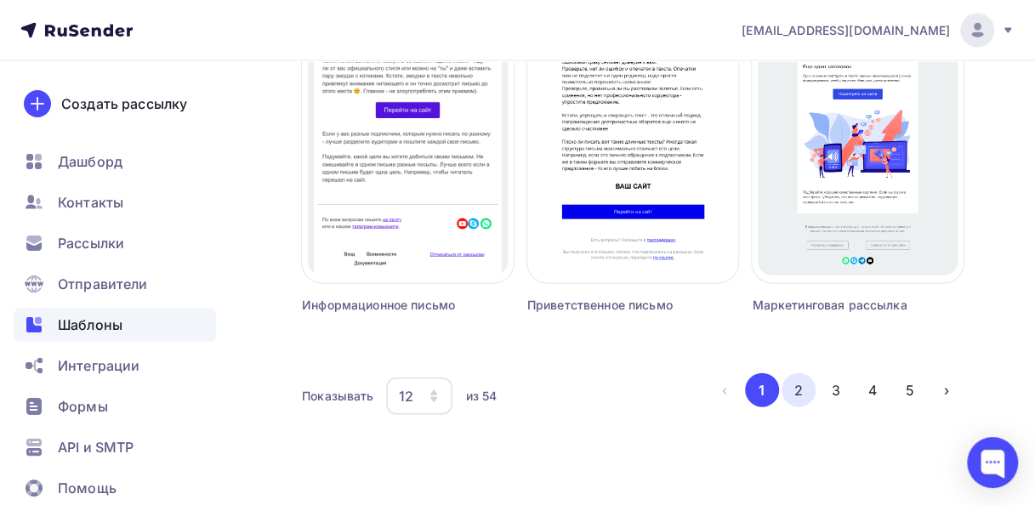
click at [793, 389] on button "2" at bounding box center [798, 390] width 34 height 34
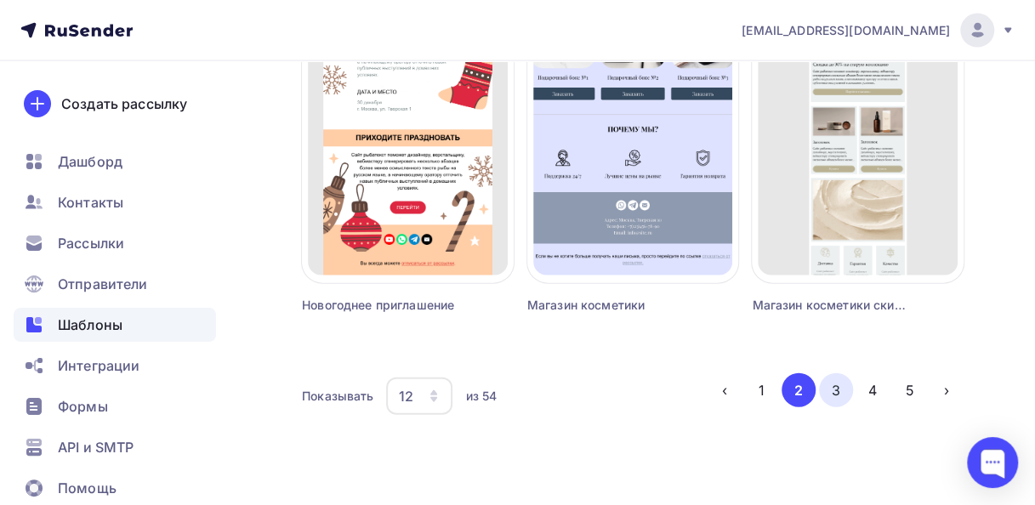
click at [828, 396] on button "3" at bounding box center [836, 390] width 34 height 34
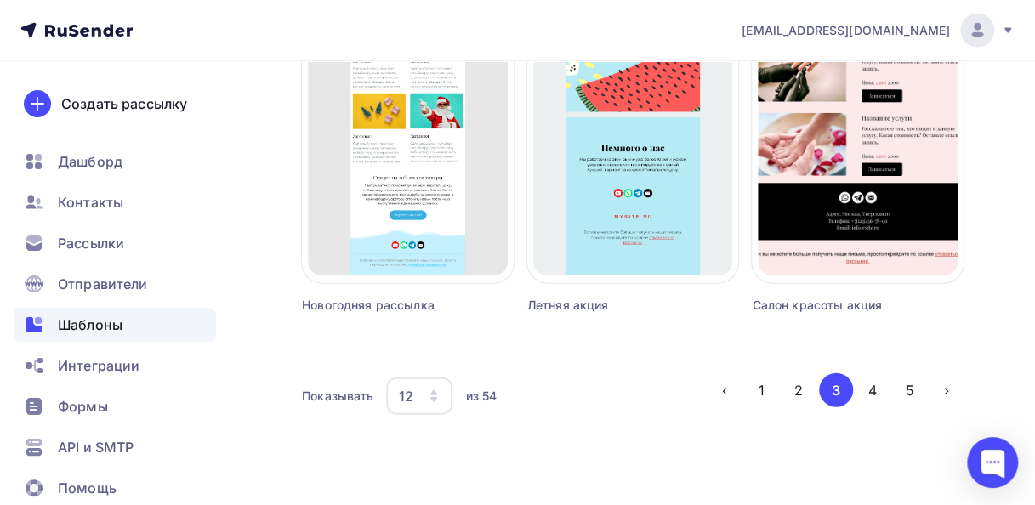
click at [134, 327] on div "Шаблоны" at bounding box center [115, 325] width 202 height 34
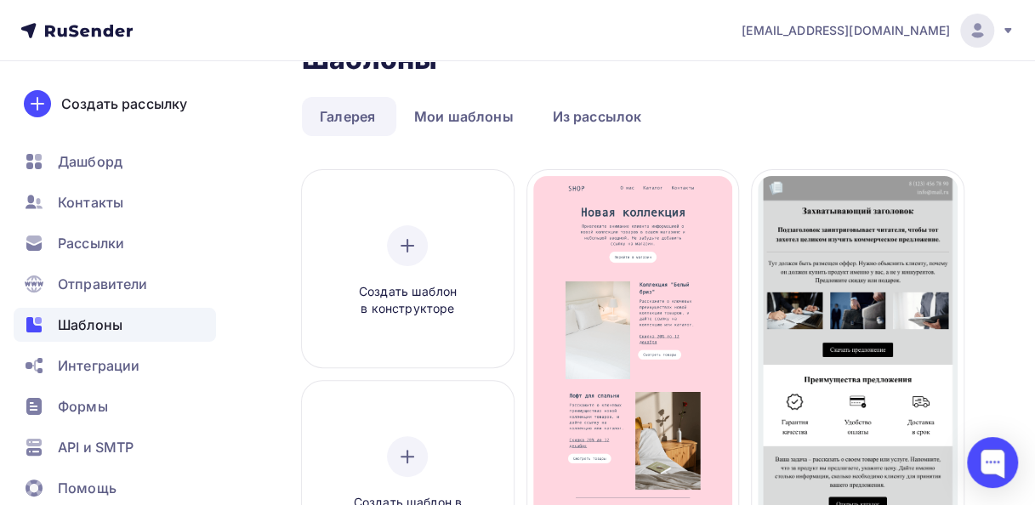
scroll to position [0, 0]
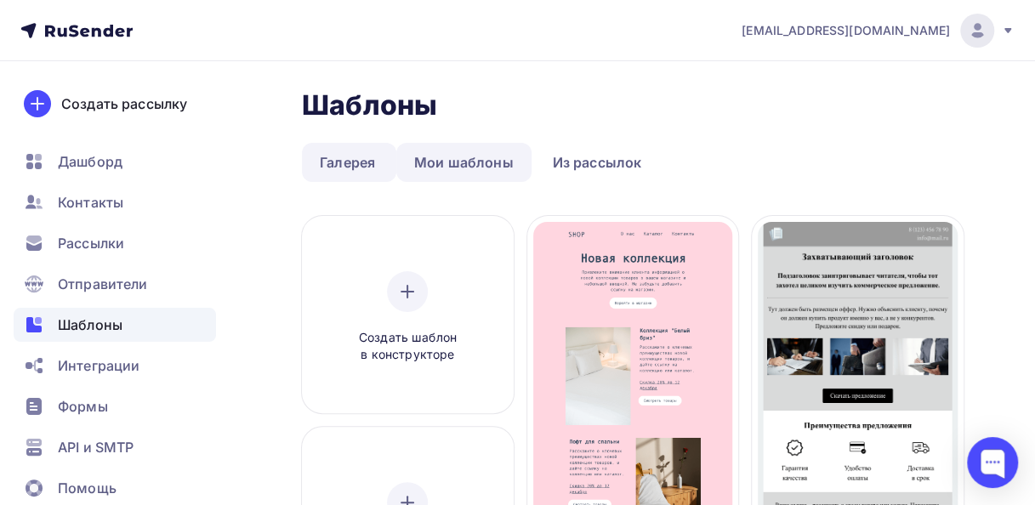
click at [497, 151] on link "Мои шаблоны" at bounding box center [463, 162] width 135 height 39
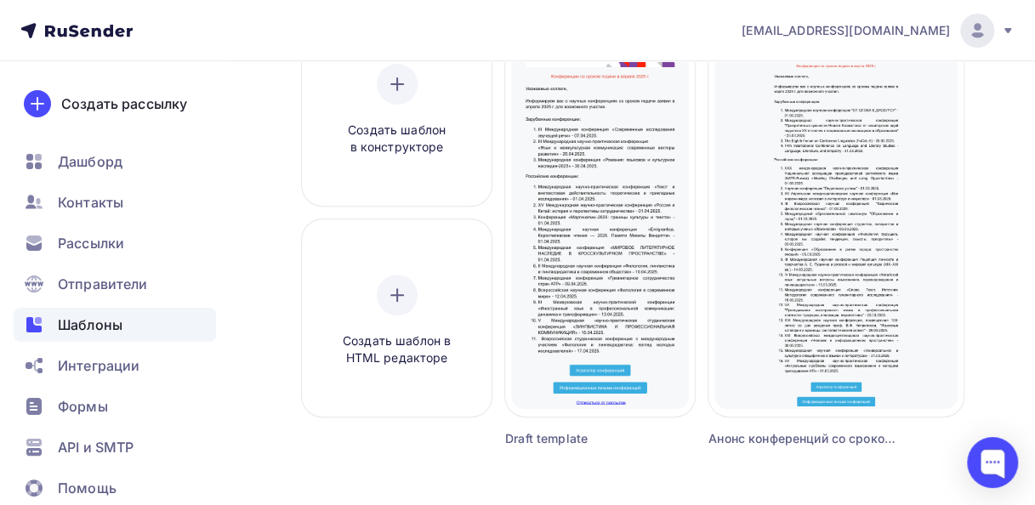
scroll to position [228, 0]
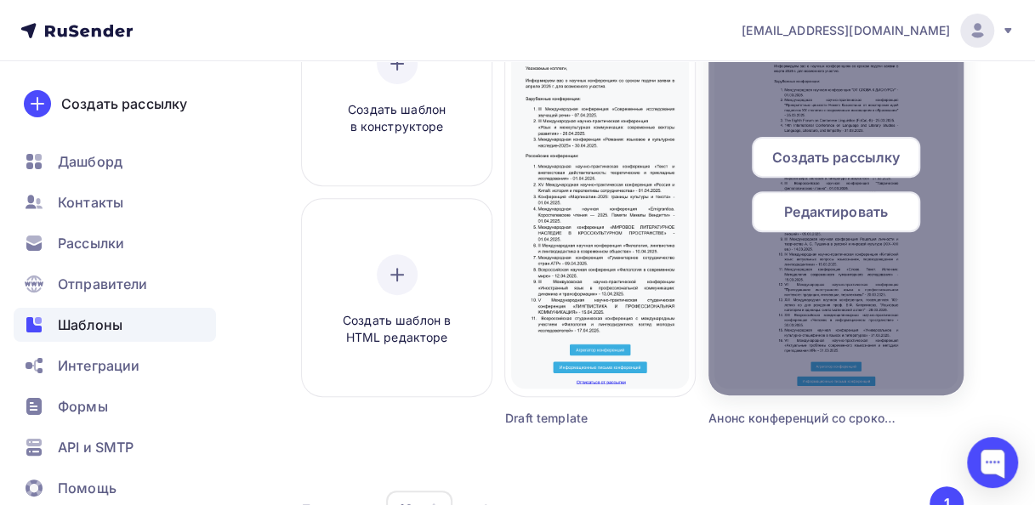
click at [848, 335] on div at bounding box center [835, 191] width 255 height 408
click at [838, 223] on div "Редактировать" at bounding box center [836, 211] width 168 height 41
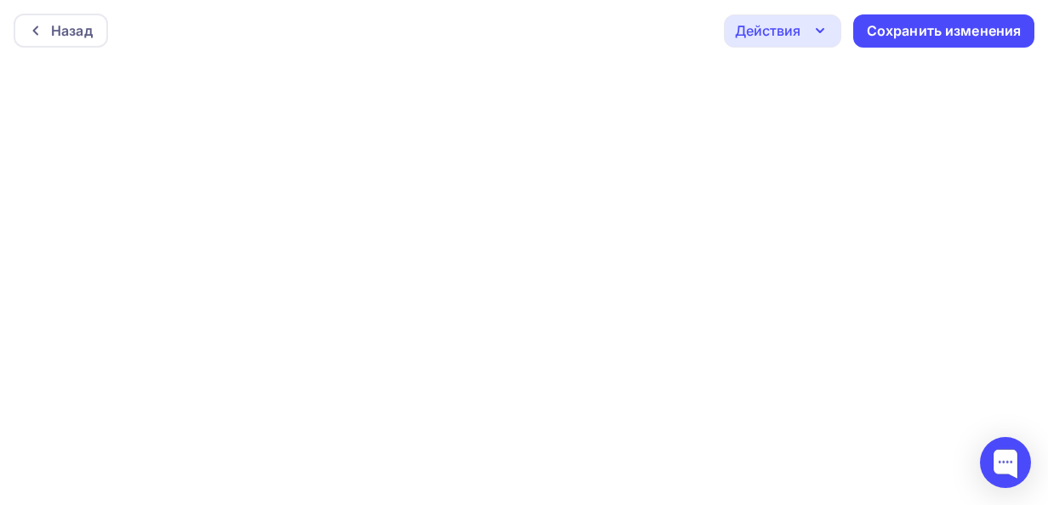
click at [838, 223] on div at bounding box center [524, 283] width 1048 height 444
click at [617, 173] on div at bounding box center [524, 283] width 1048 height 444
click at [885, 36] on div "Сохранить изменения" at bounding box center [943, 31] width 155 height 20
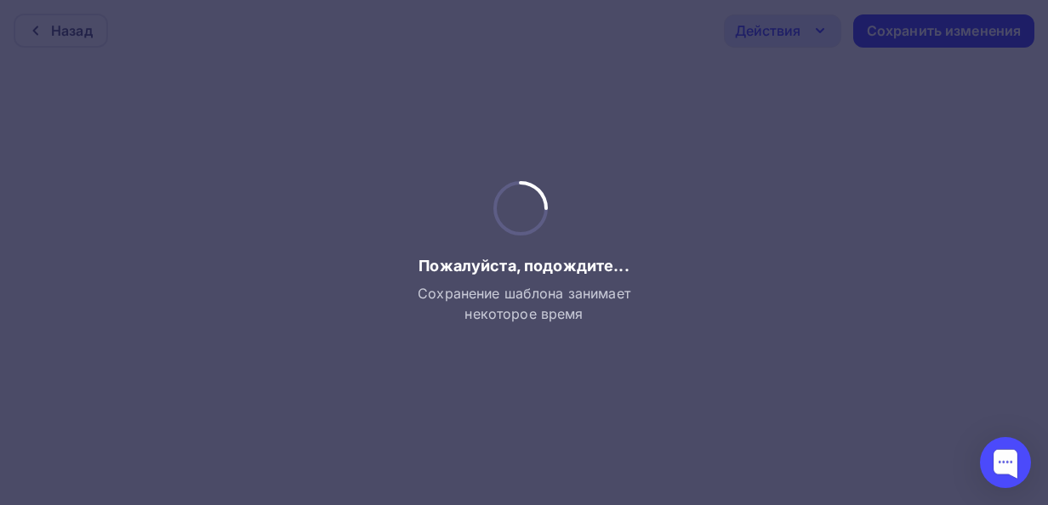
click at [561, 218] on div "Пожалуйста, подождите... Сохранение шаблона занимает некоторое время" at bounding box center [524, 252] width 224 height 143
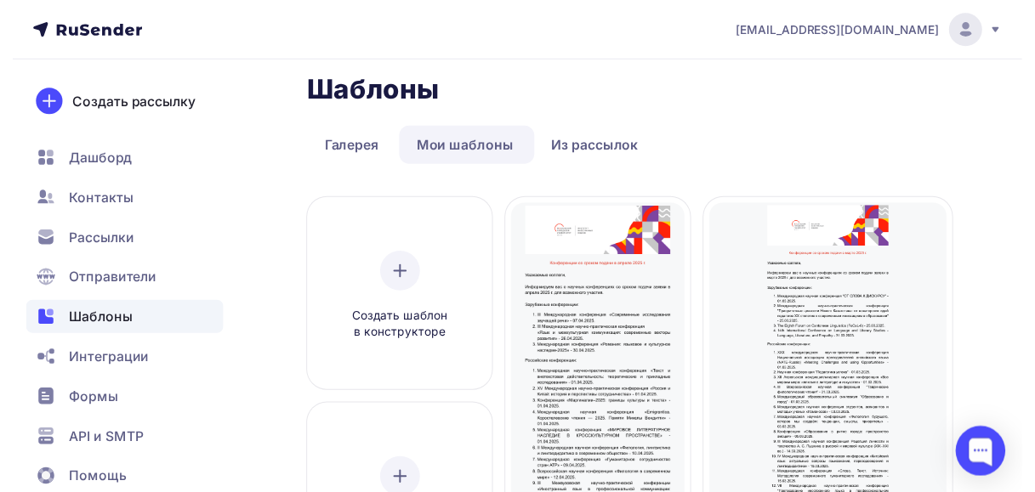
scroll to position [11, 0]
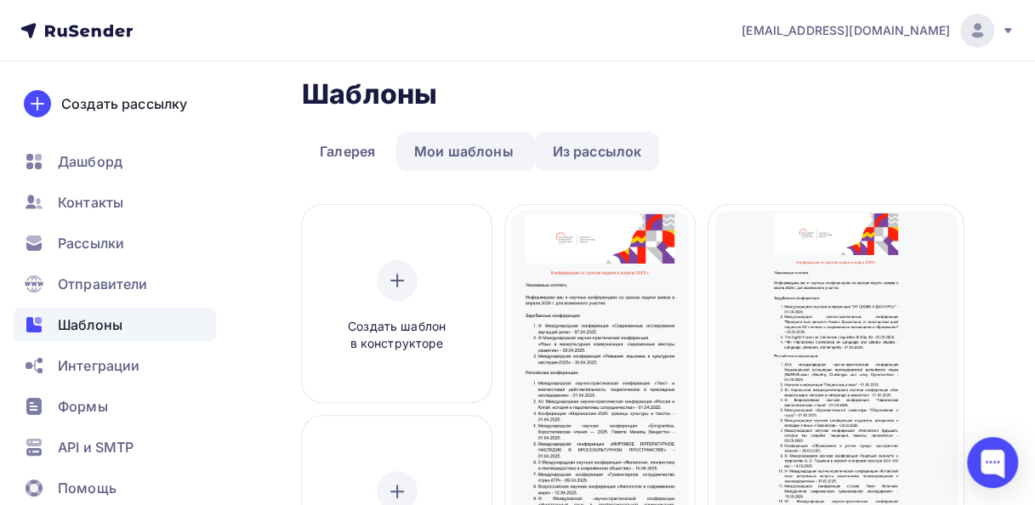
click at [654, 162] on link "Из рассылок" at bounding box center [597, 151] width 125 height 39
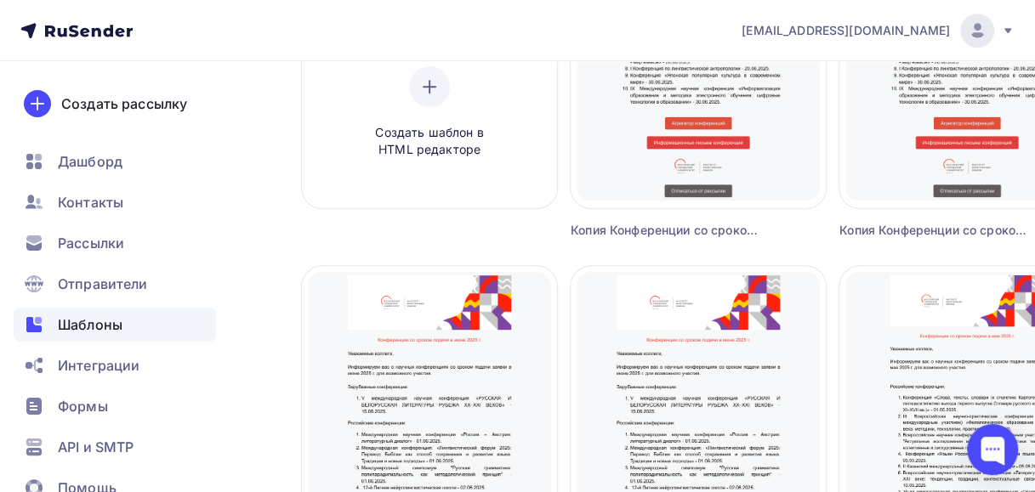
scroll to position [340, 0]
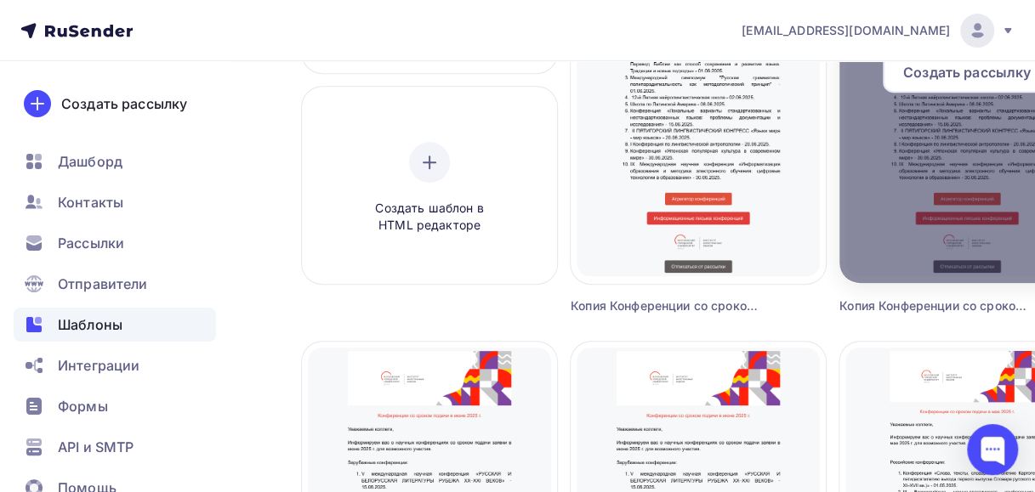
click at [983, 235] on div at bounding box center [966, 79] width 255 height 408
click at [951, 81] on span "Создать рассылку" at bounding box center [967, 72] width 128 height 20
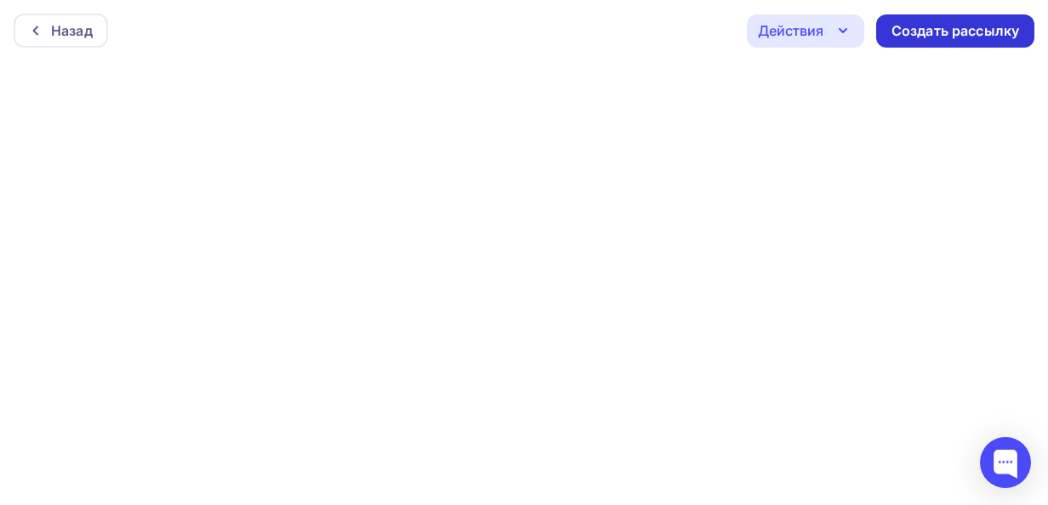
click at [941, 29] on div "Создать рассылку" at bounding box center [955, 31] width 128 height 20
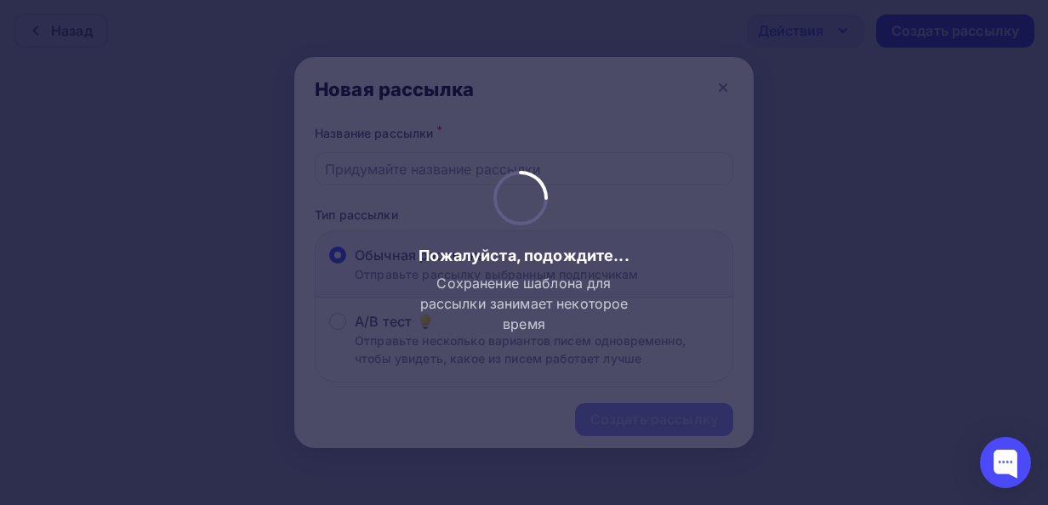
click at [736, 109] on div at bounding box center [524, 252] width 1048 height 505
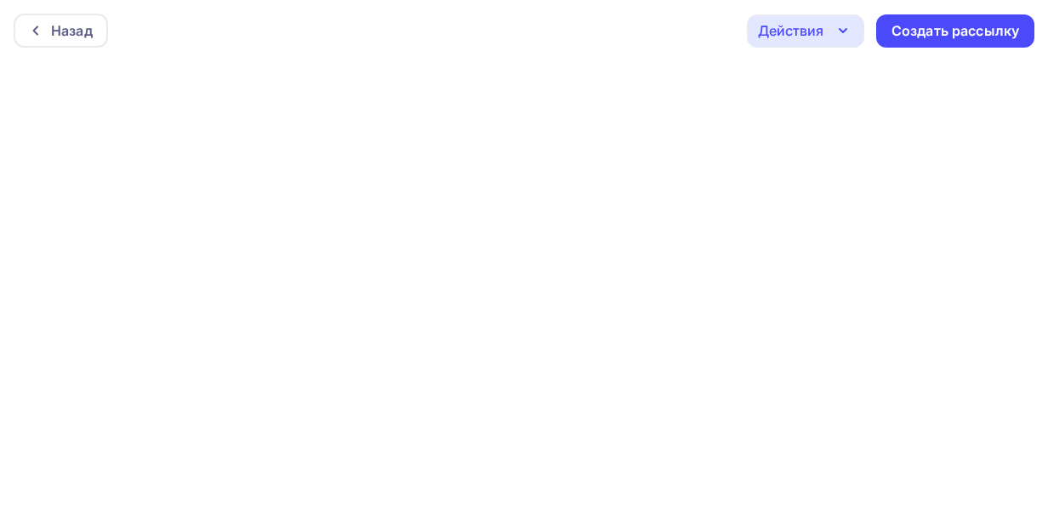
click at [612, 53] on div "Назад Действия Отправить тестовое письмо Предпросмотр Сохранить в Мои шаблоны В…" at bounding box center [524, 30] width 1048 height 61
click at [764, 83] on div at bounding box center [524, 283] width 1048 height 444
click at [648, 177] on div at bounding box center [524, 283] width 1048 height 444
click at [697, 177] on div at bounding box center [524, 283] width 1048 height 444
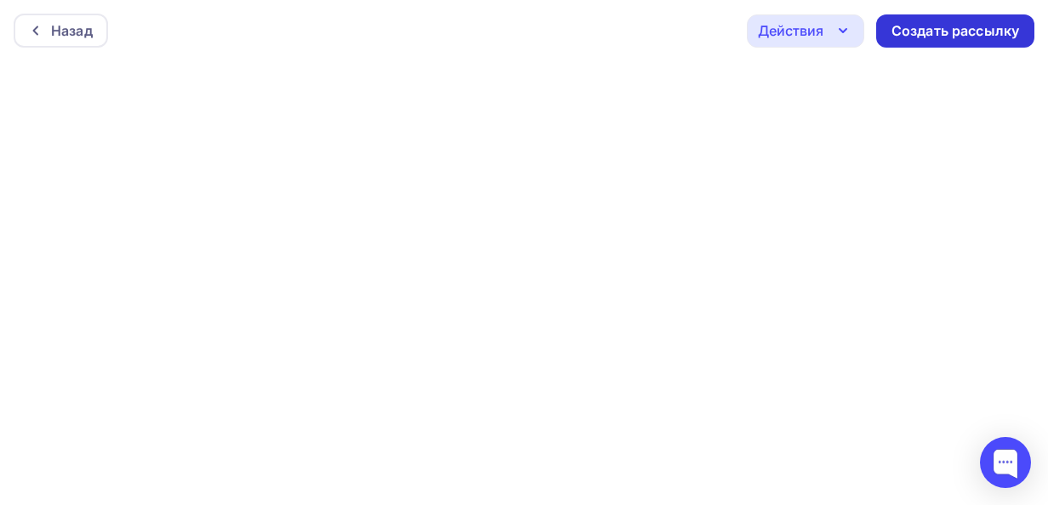
click at [911, 29] on div "Создать рассылку" at bounding box center [955, 31] width 128 height 20
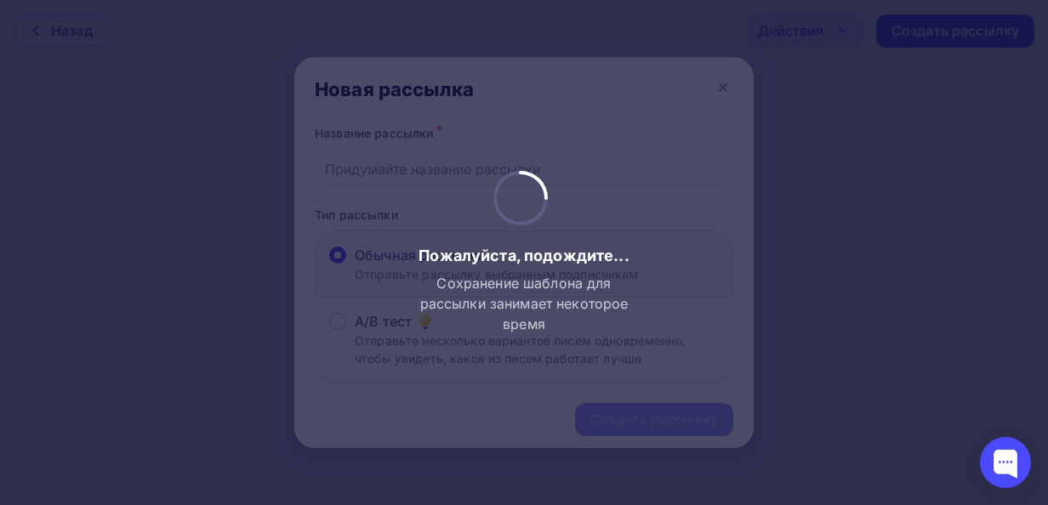
click at [287, 197] on div at bounding box center [524, 252] width 1048 height 505
click at [163, 107] on div at bounding box center [524, 252] width 1048 height 505
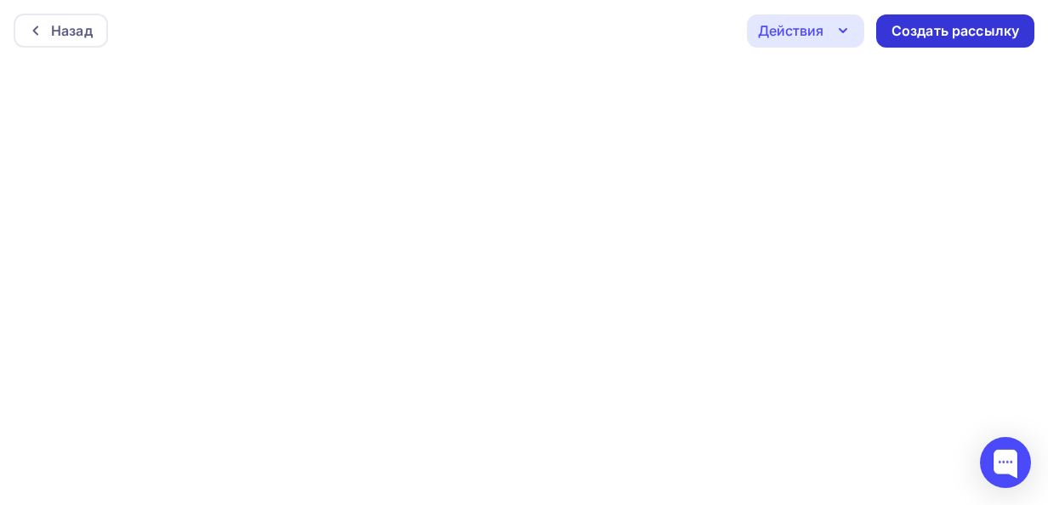
click at [929, 32] on div "Создать рассылку" at bounding box center [955, 31] width 128 height 20
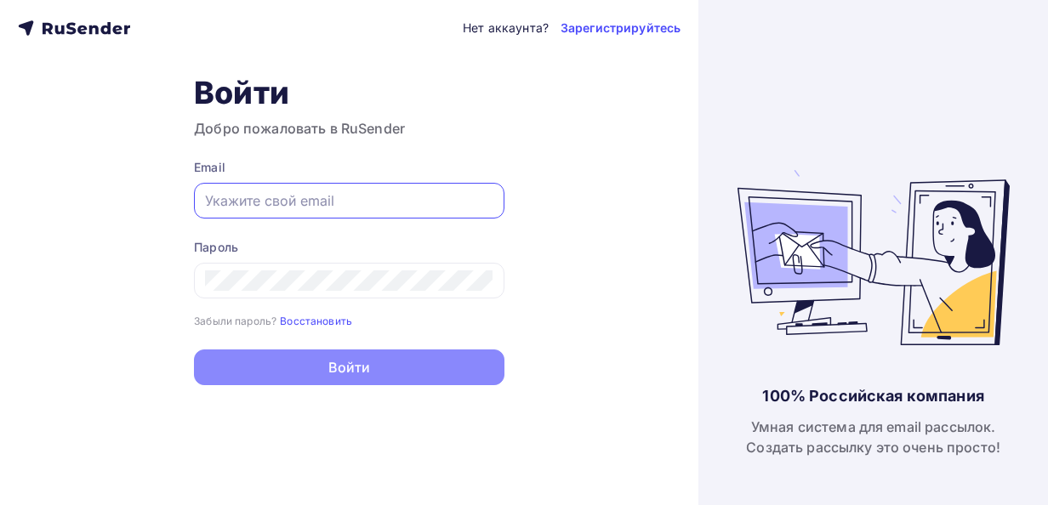
click at [283, 194] on input "text" at bounding box center [349, 200] width 288 height 20
type input "[EMAIL_ADDRESS][DOMAIN_NAME]"
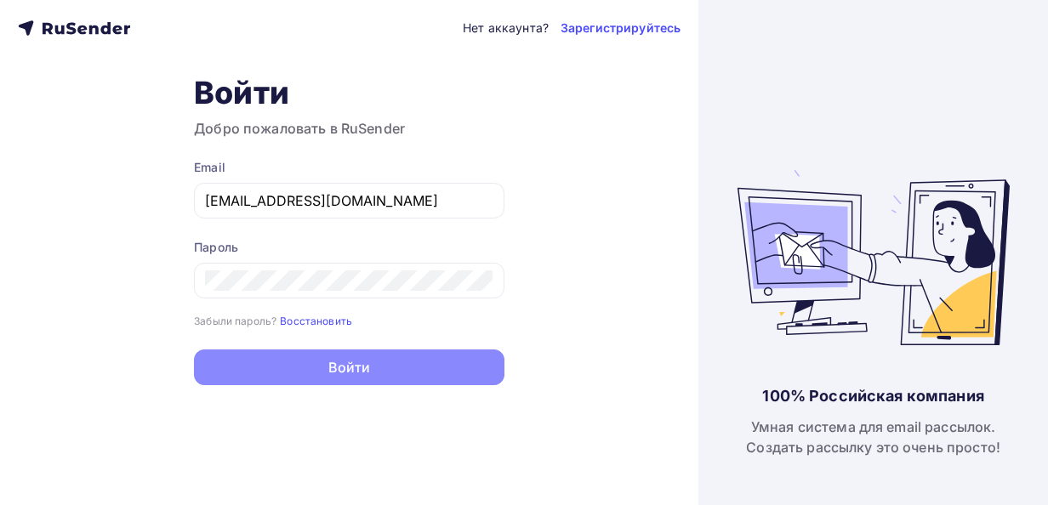
click at [298, 260] on div "Пароль" at bounding box center [349, 269] width 310 height 60
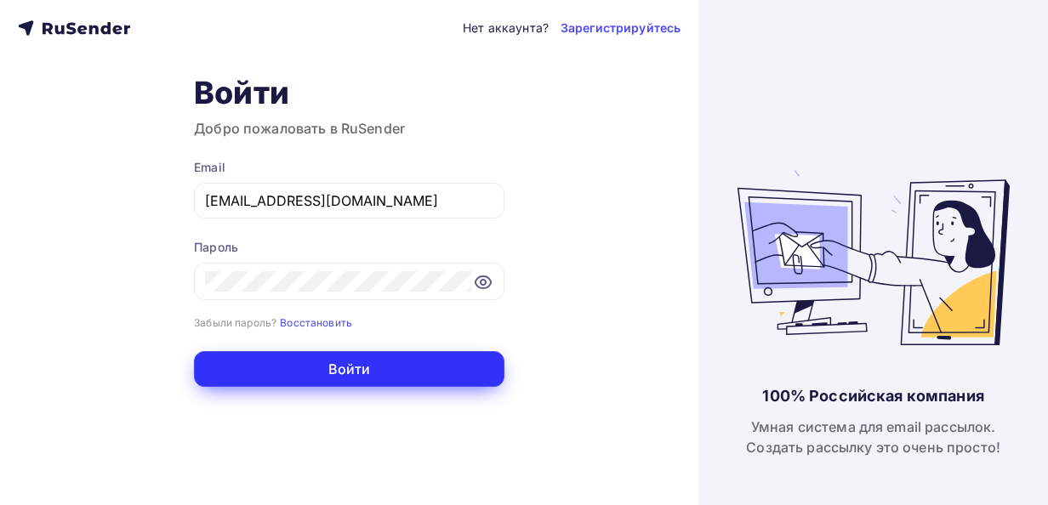
click at [362, 365] on button "Войти" at bounding box center [349, 369] width 310 height 36
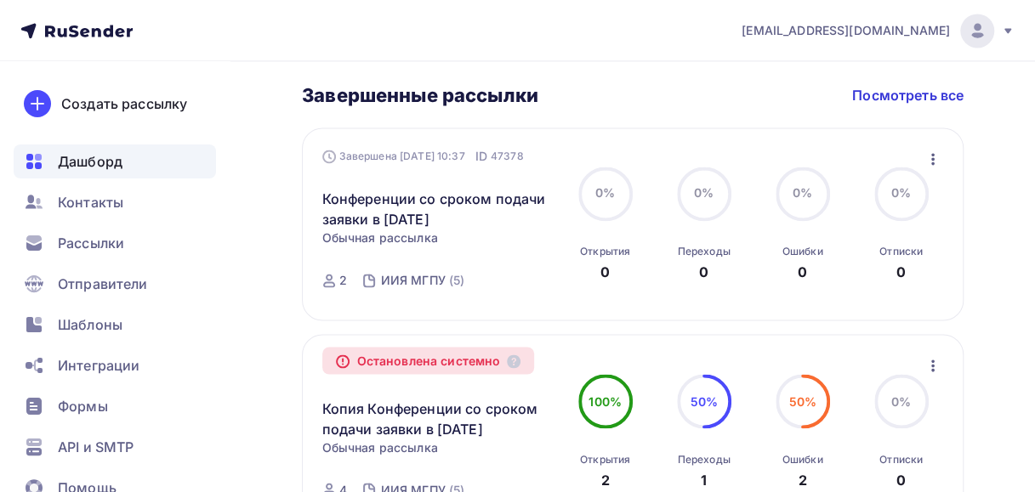
scroll to position [1247, 0]
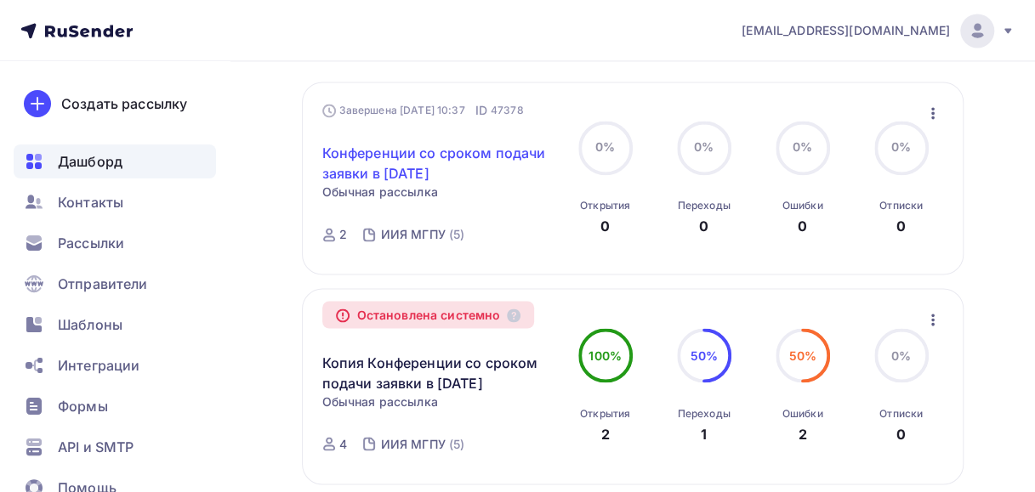
click at [372, 177] on link "Конференции со сроком подачи заявки в [DATE]" at bounding box center [439, 163] width 234 height 41
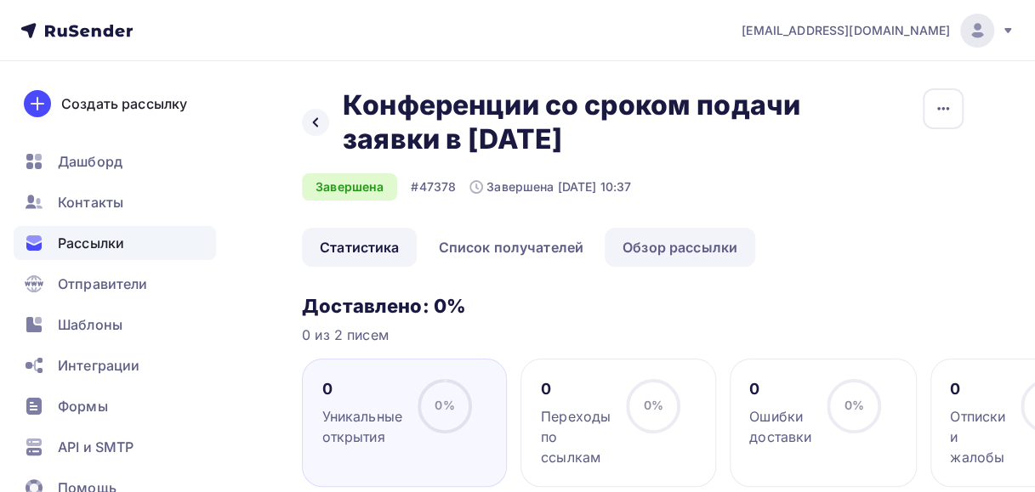
click at [719, 248] on link "Обзор рассылки" at bounding box center [680, 247] width 151 height 39
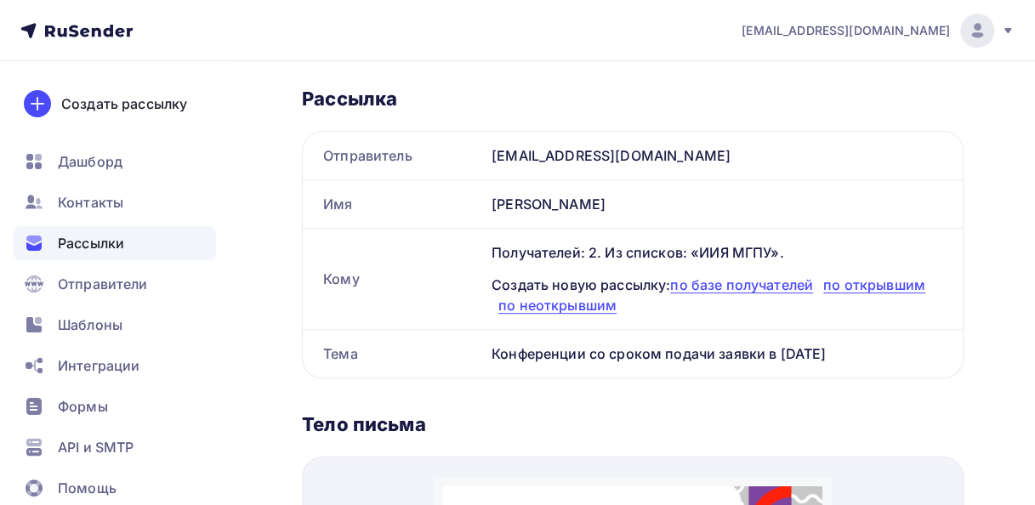
scroll to position [237, 0]
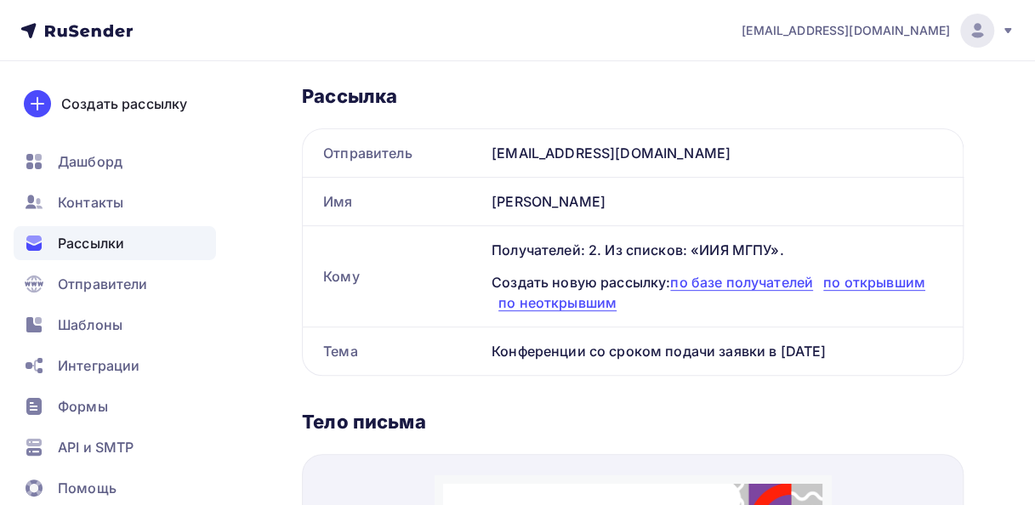
click at [1005, 170] on div "Назад Конференции со сроком подачи заявки в [DATE] Конференции со сроком подачи…" at bounding box center [517, 364] width 1035 height 1081
click at [759, 284] on span "по базе получателей" at bounding box center [741, 282] width 143 height 17
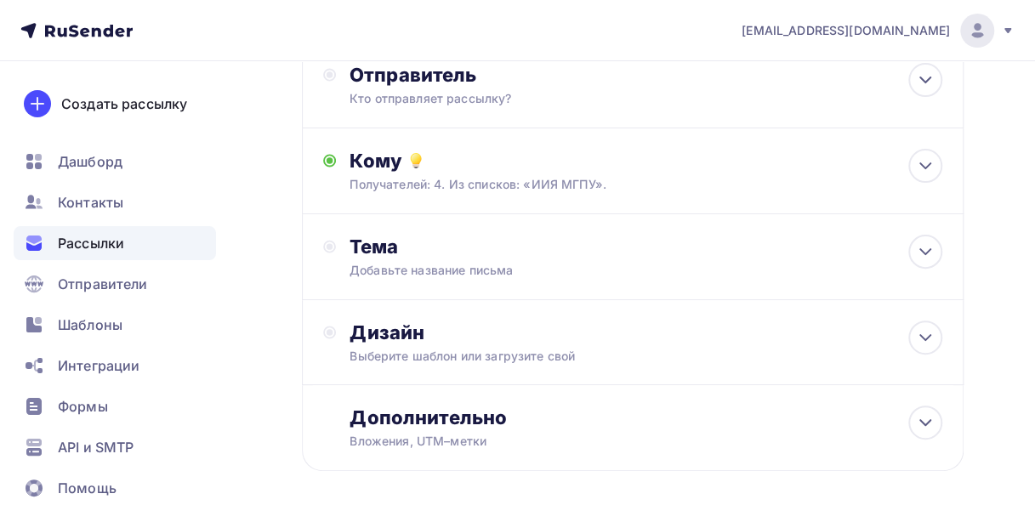
scroll to position [219, 0]
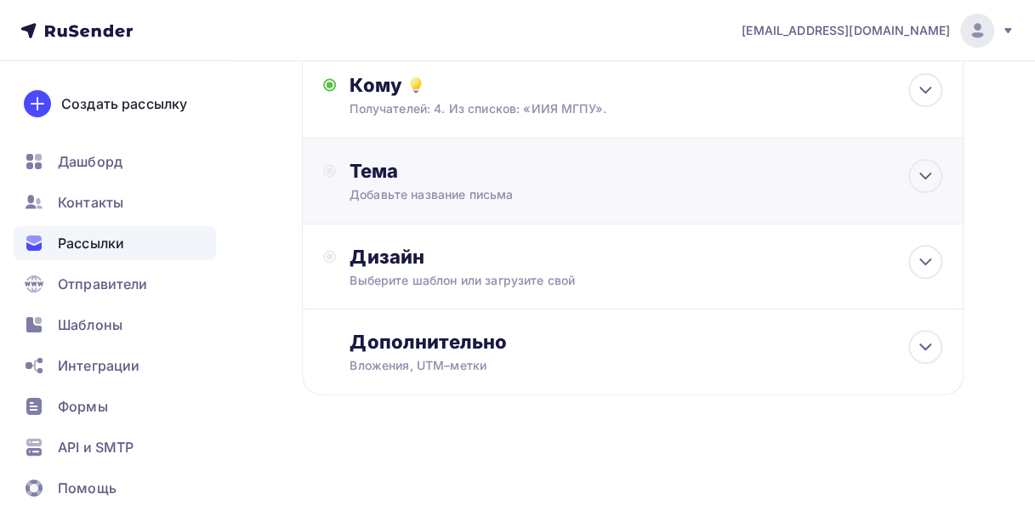
click at [587, 202] on div "Тема Добавьте название письма Тема * Рекомендуем использовать не более 150 симв…" at bounding box center [633, 182] width 662 height 86
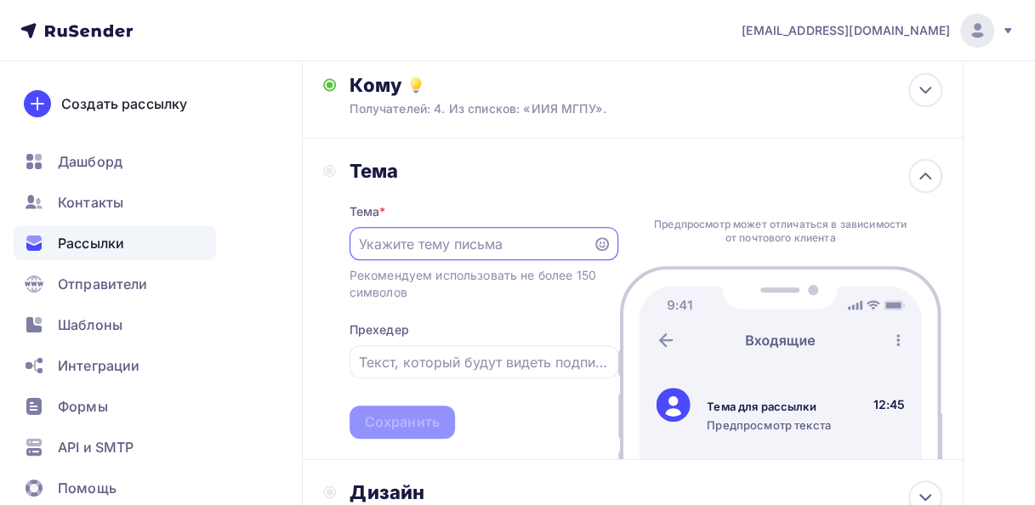
scroll to position [0, 0]
click at [519, 249] on input "text" at bounding box center [471, 244] width 224 height 20
type input "R"
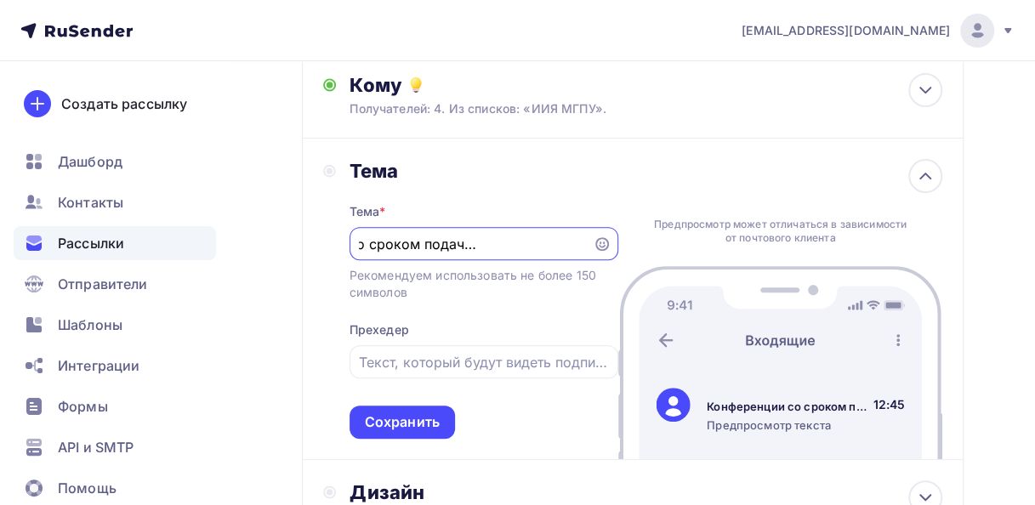
scroll to position [0, 156]
type input "Конференции со сроком подачи заявки в [DATE]"
click at [403, 418] on div "Сохранить" at bounding box center [402, 422] width 75 height 20
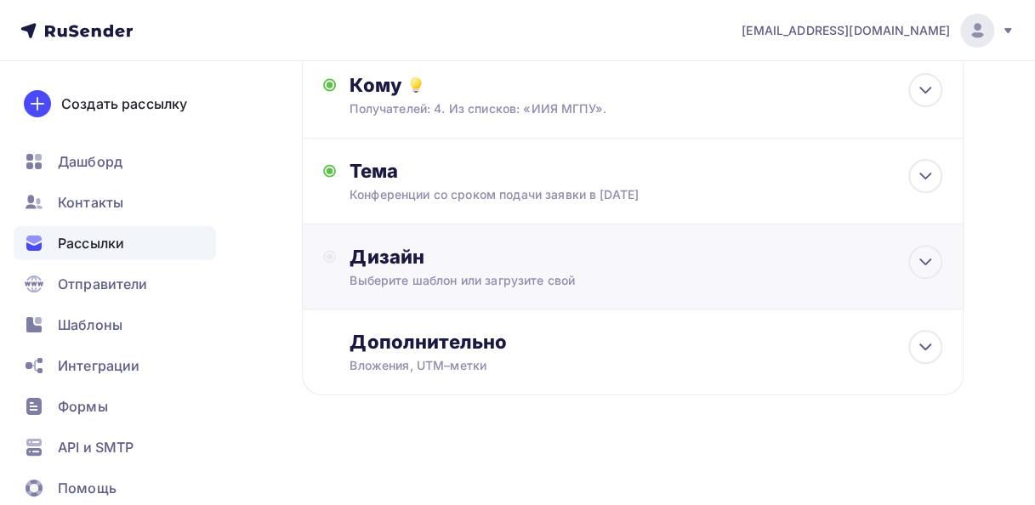
click at [434, 289] on div "Выберите шаблон или загрузите свой" at bounding box center [615, 280] width 533 height 17
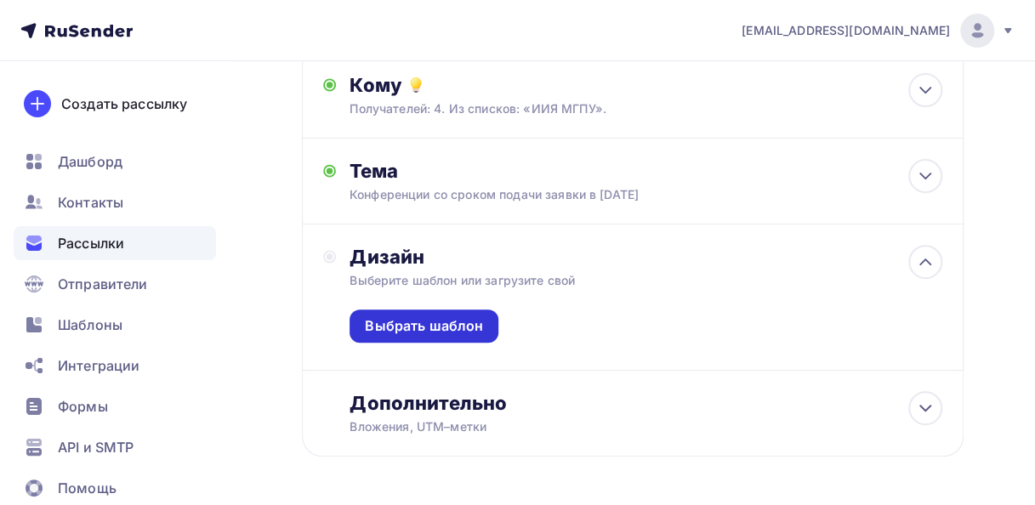
click at [423, 336] on div "Выбрать шаблон" at bounding box center [424, 326] width 118 height 20
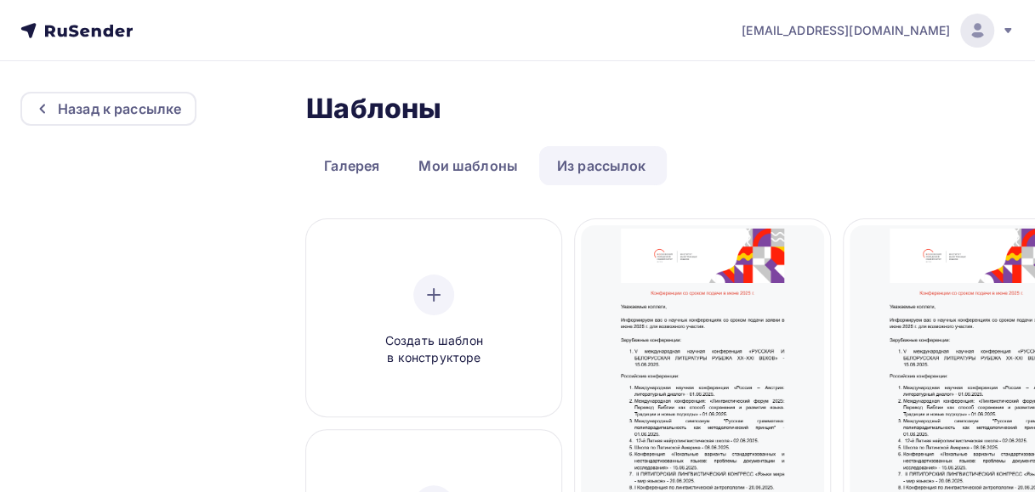
click at [594, 151] on link "Из рассылок" at bounding box center [601, 165] width 125 height 39
click at [590, 175] on link "Из рассылок" at bounding box center [601, 165] width 125 height 39
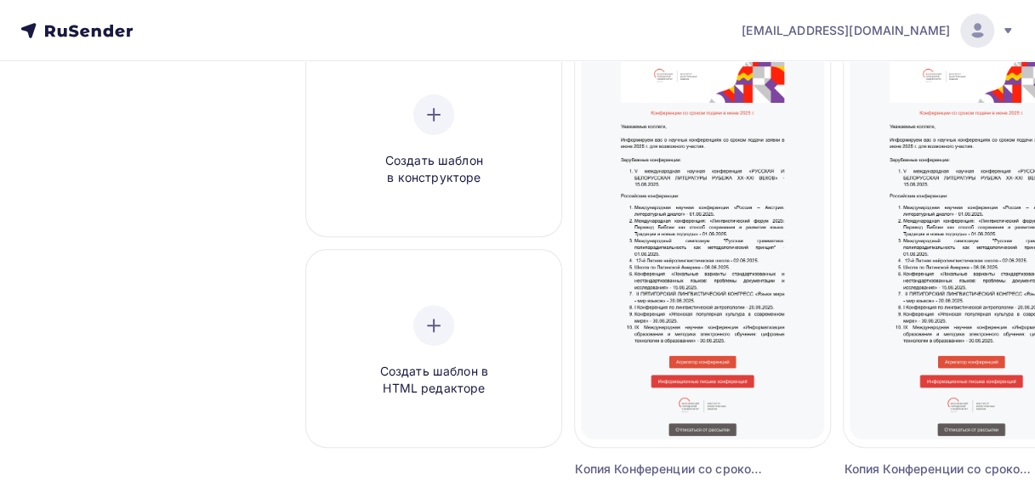
scroll to position [341, 0]
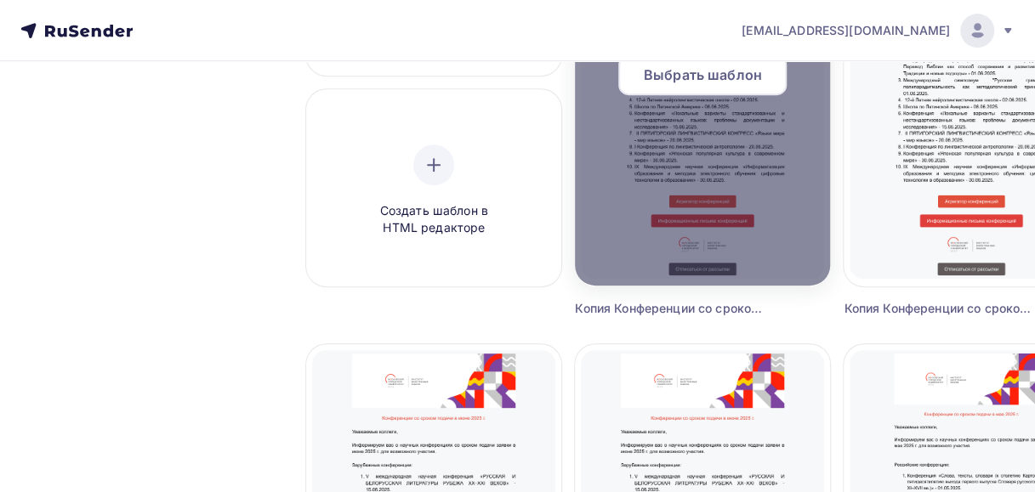
click at [769, 256] on div at bounding box center [702, 82] width 255 height 408
click at [719, 88] on div "Выбрать шаблон" at bounding box center [702, 74] width 168 height 41
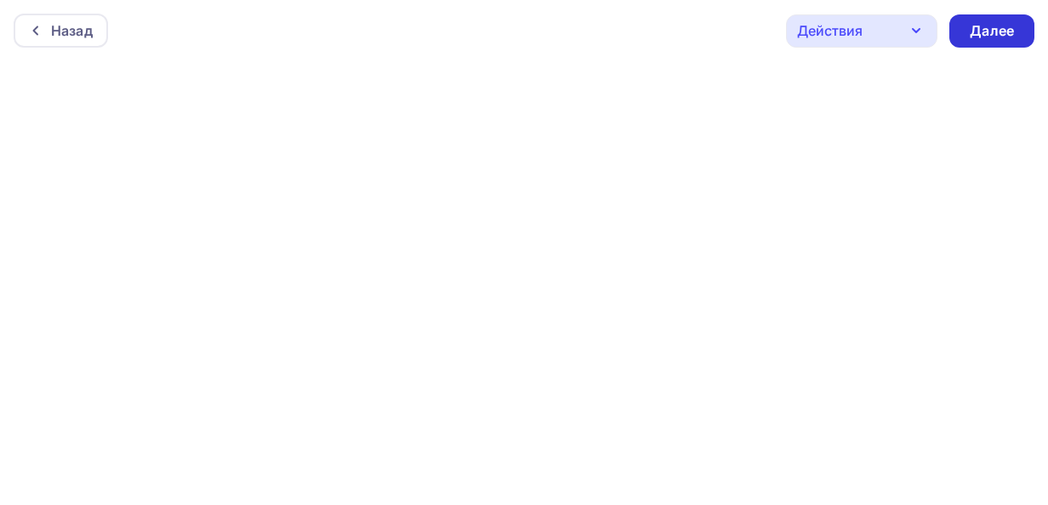
click at [980, 26] on div "Далее" at bounding box center [991, 31] width 44 height 20
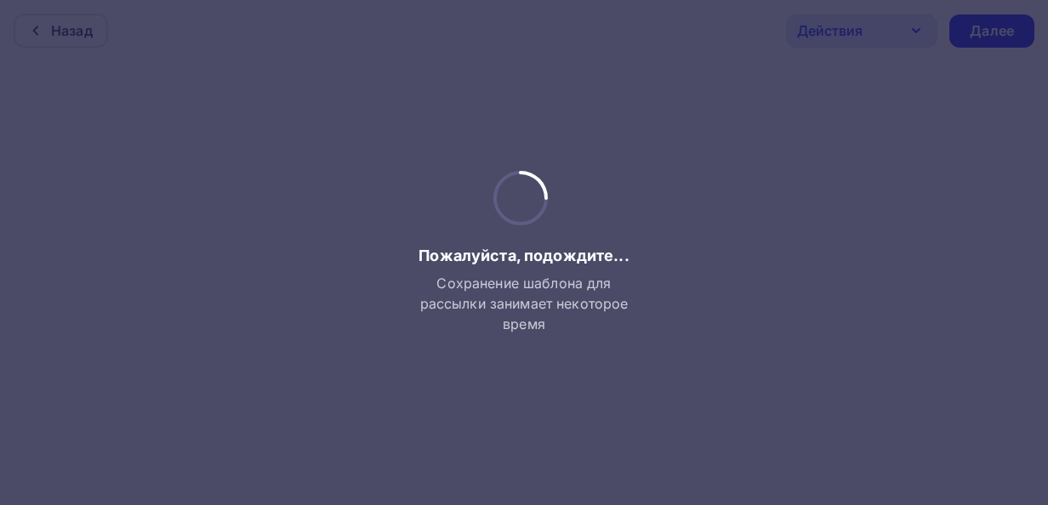
click at [320, 213] on div at bounding box center [524, 252] width 1048 height 505
